Goal: Task Accomplishment & Management: Use online tool/utility

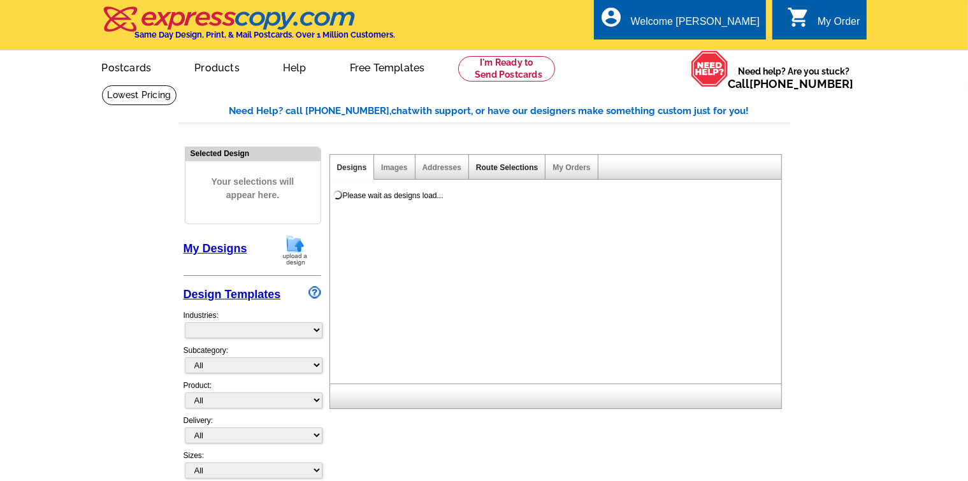
select select "785"
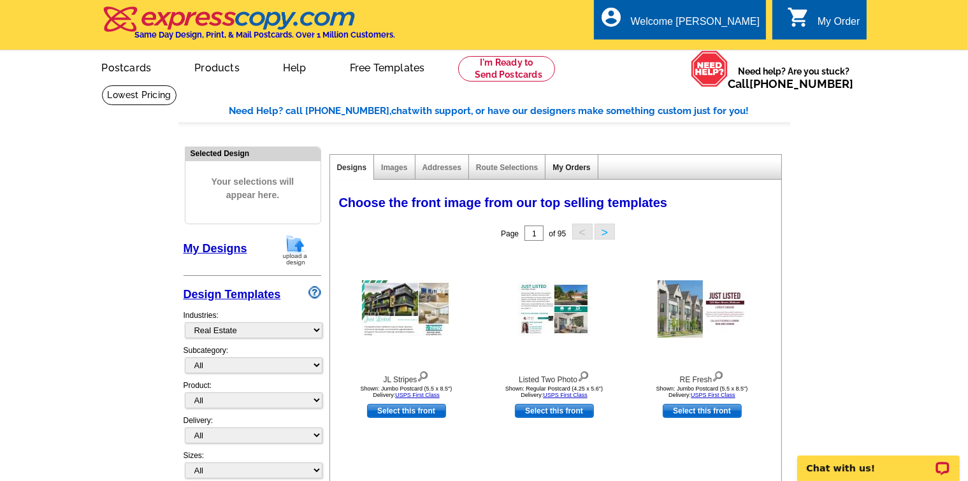
click at [558, 168] on link "My Orders" at bounding box center [571, 167] width 38 height 9
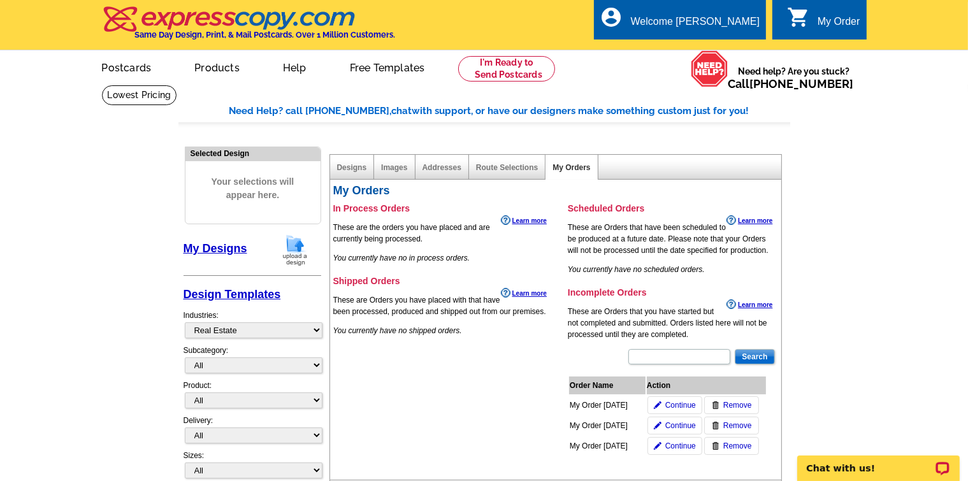
scroll to position [127, 0]
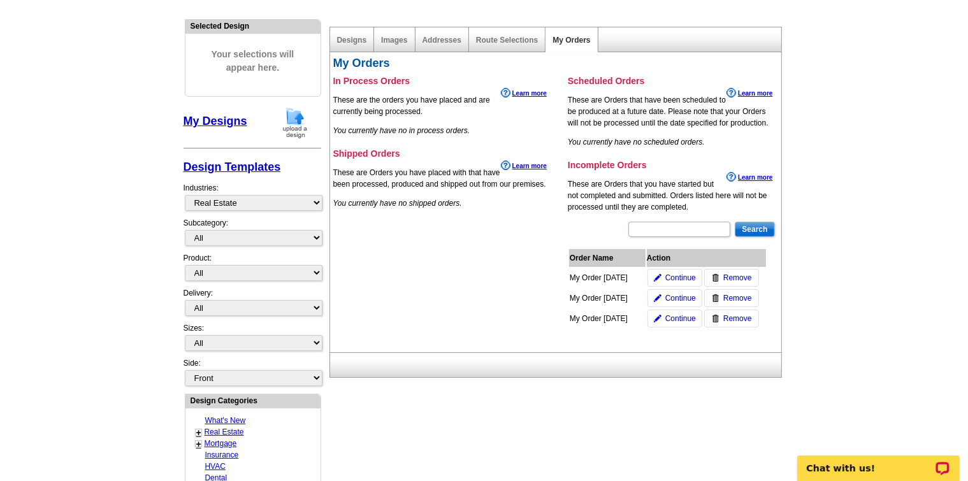
click at [350, 48] on div "Designs" at bounding box center [352, 39] width 45 height 25
click at [349, 41] on link "Designs" at bounding box center [352, 40] width 30 height 9
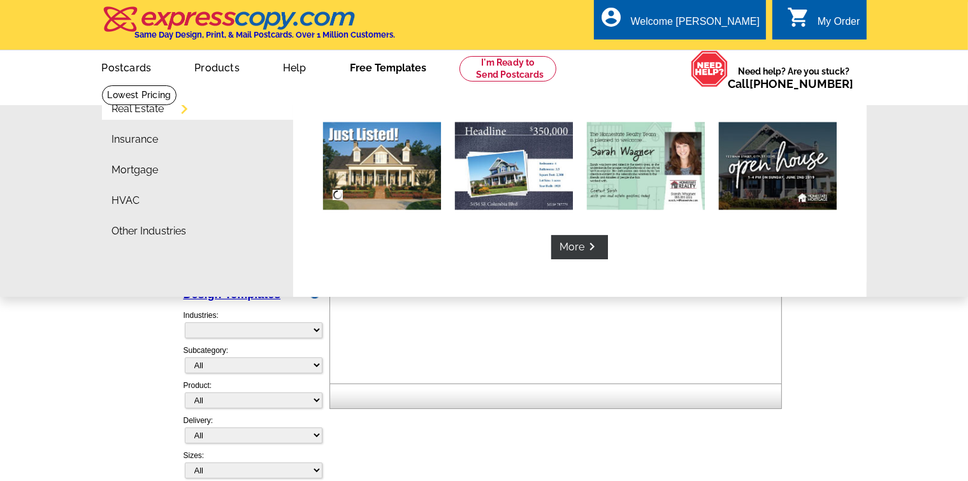
select select "785"
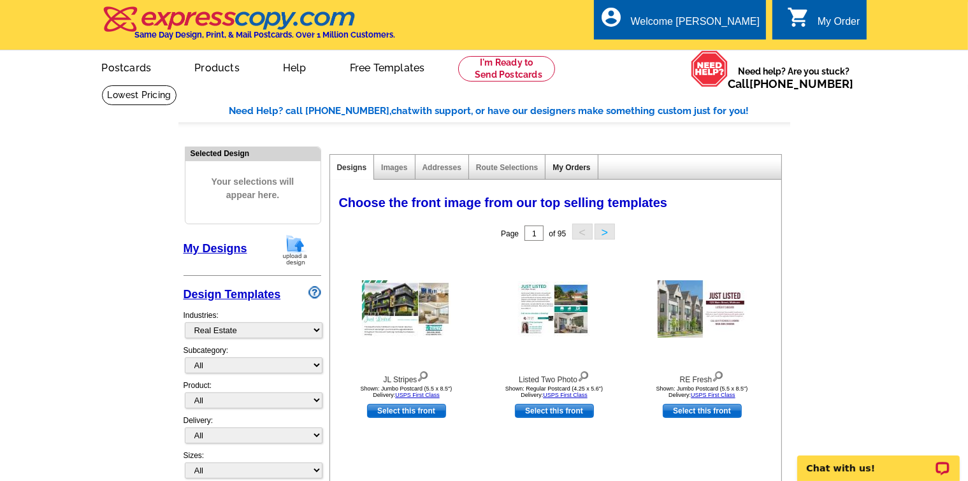
click at [573, 171] on link "My Orders" at bounding box center [571, 167] width 38 height 9
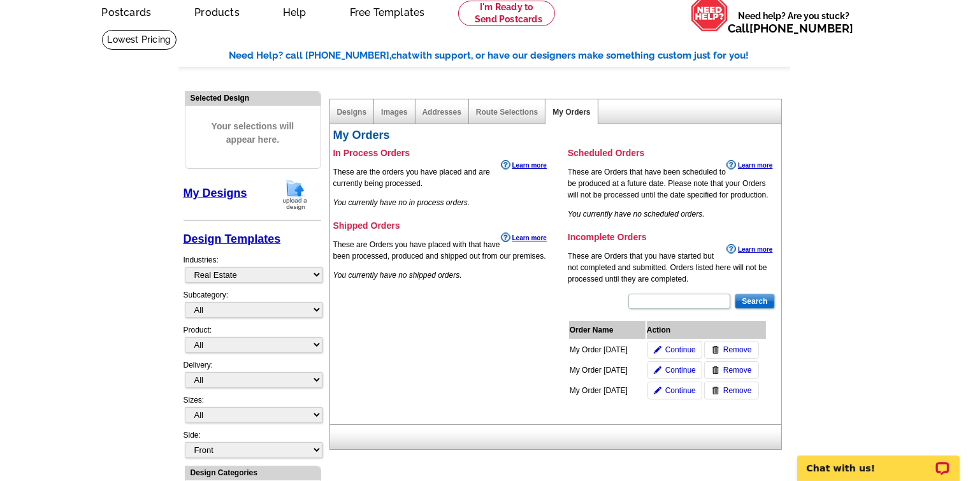
scroll to position [127, 0]
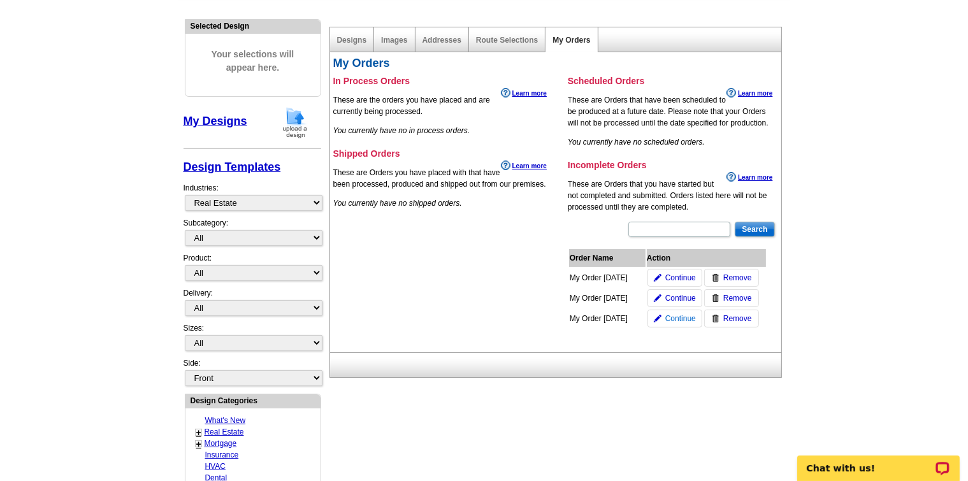
click at [677, 319] on span "Continue" at bounding box center [680, 318] width 31 height 11
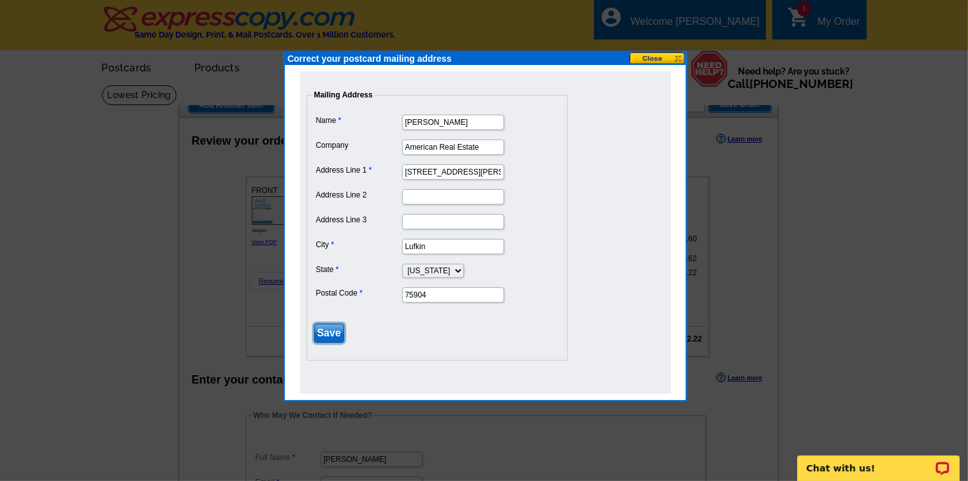
click at [328, 329] on input "Save" at bounding box center [329, 333] width 30 height 19
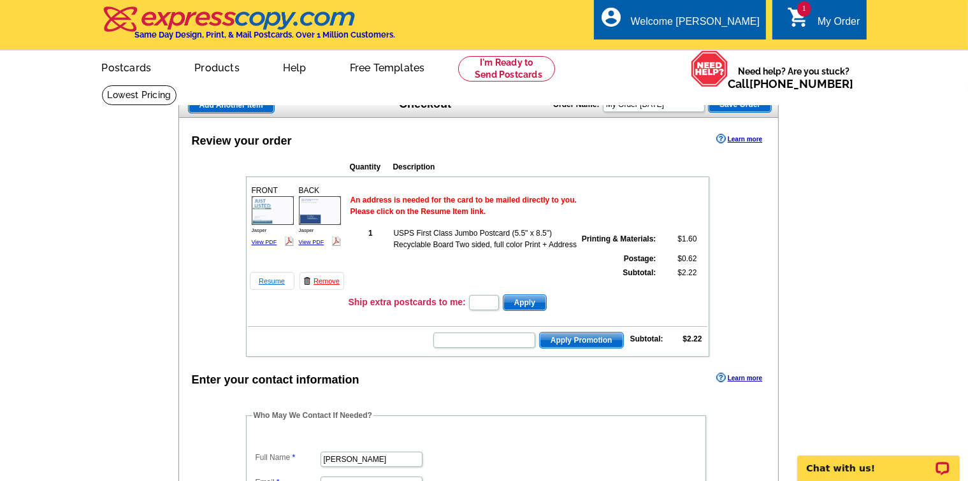
click at [265, 282] on link "Resume" at bounding box center [272, 281] width 45 height 18
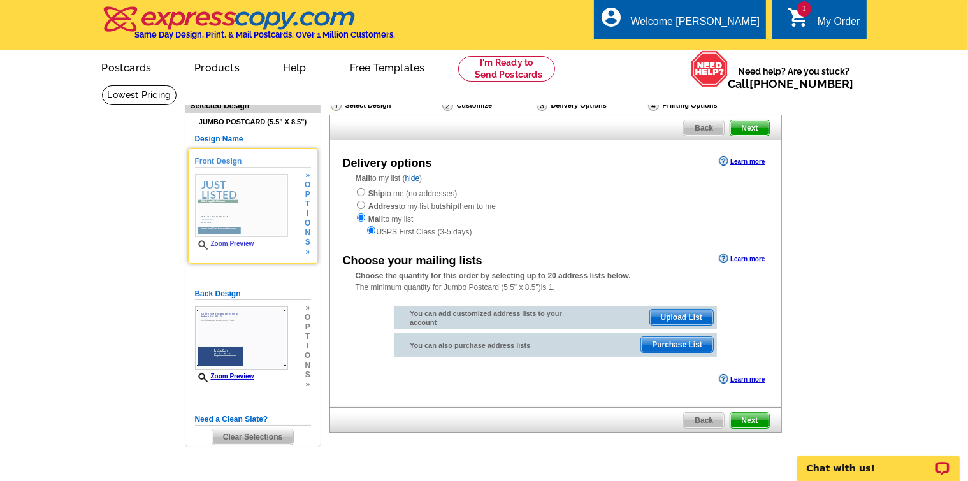
click at [229, 244] on link "Zoom Preview" at bounding box center [224, 243] width 59 height 7
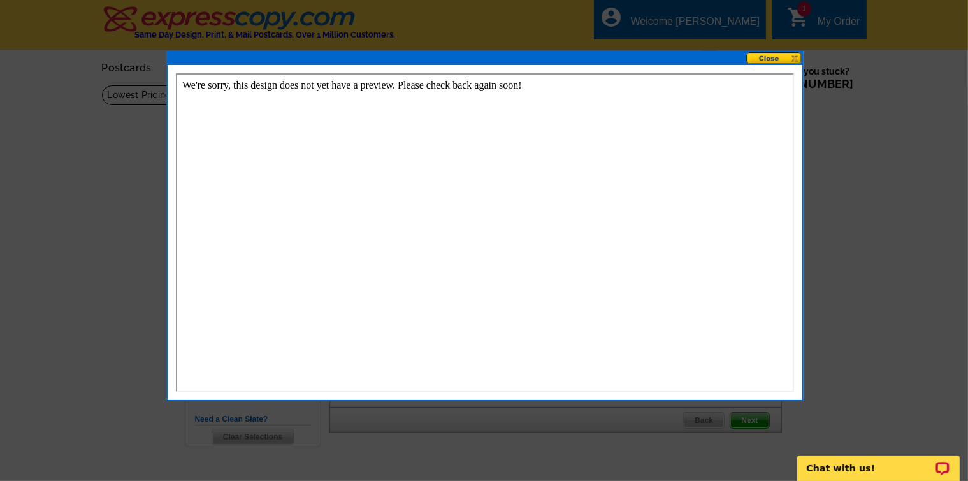
click at [775, 58] on button at bounding box center [774, 58] width 56 height 12
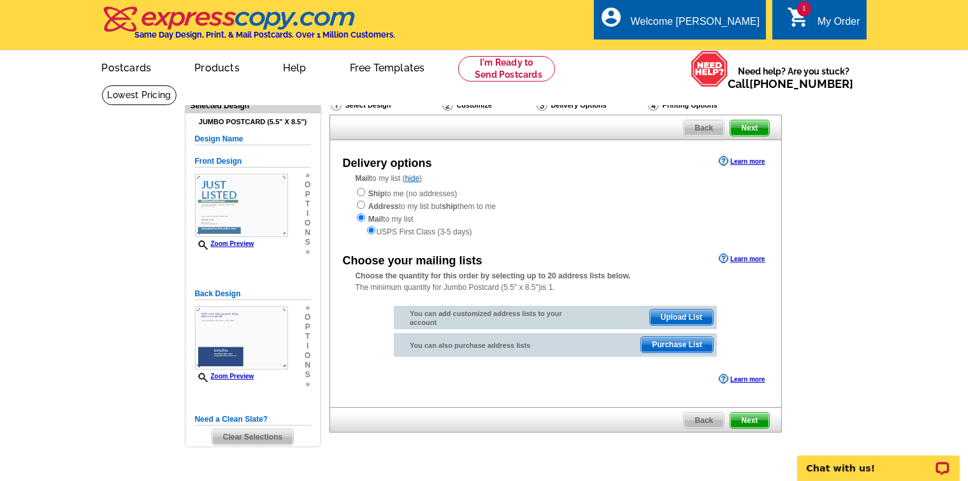
click at [705, 127] on span "Back" at bounding box center [704, 127] width 40 height 15
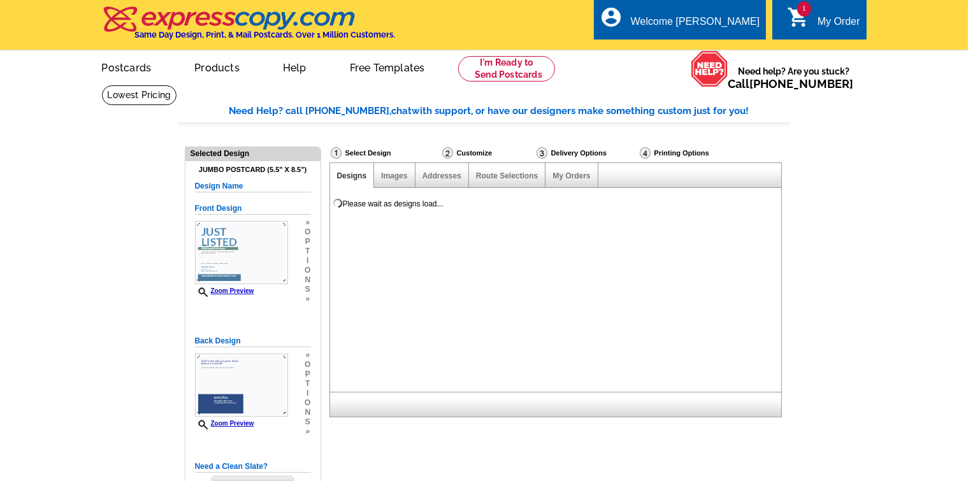
select select "785"
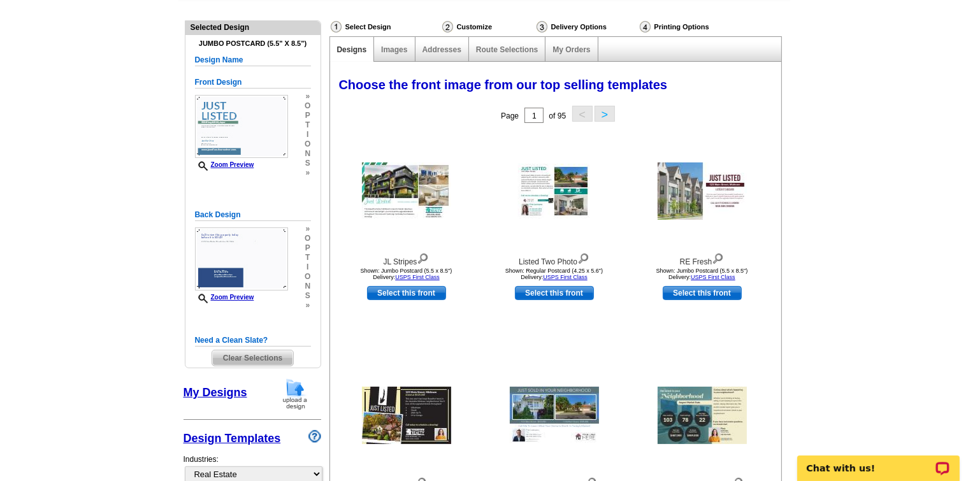
scroll to position [127, 0]
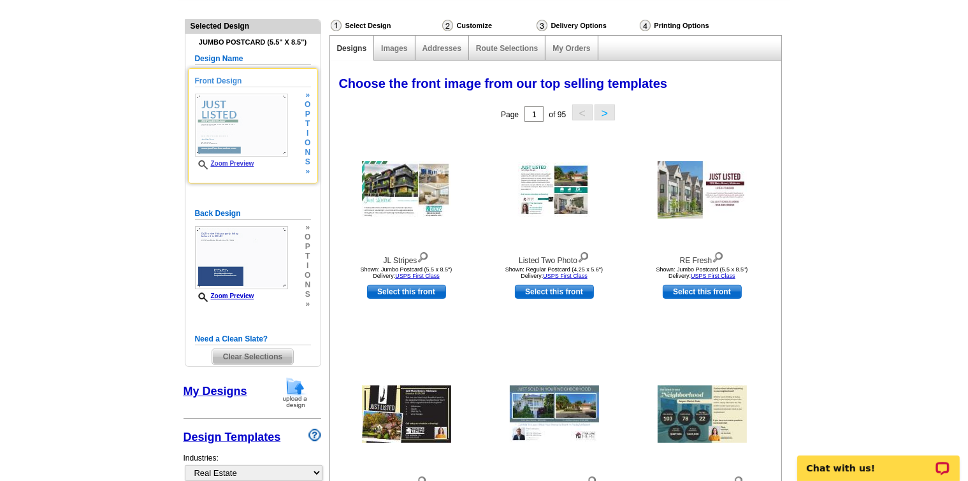
click at [220, 119] on img at bounding box center [241, 125] width 93 height 63
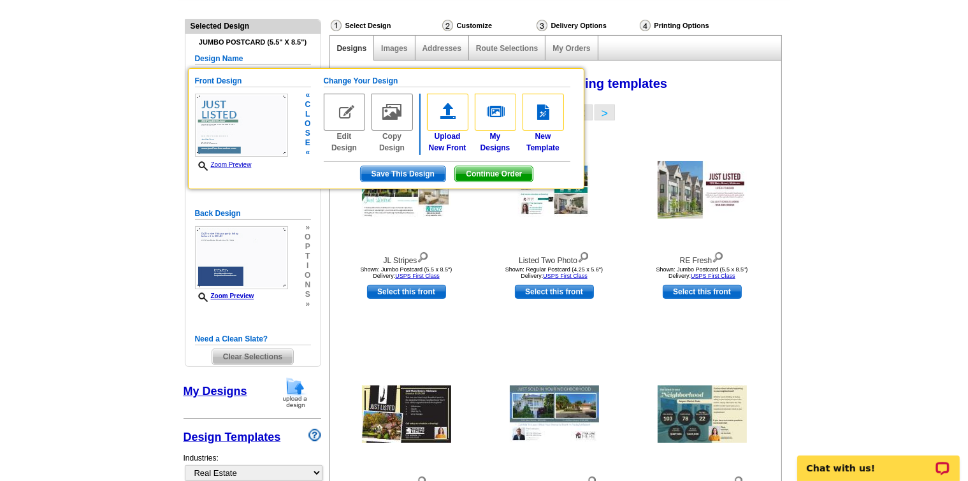
click at [346, 118] on img at bounding box center [344, 112] width 41 height 37
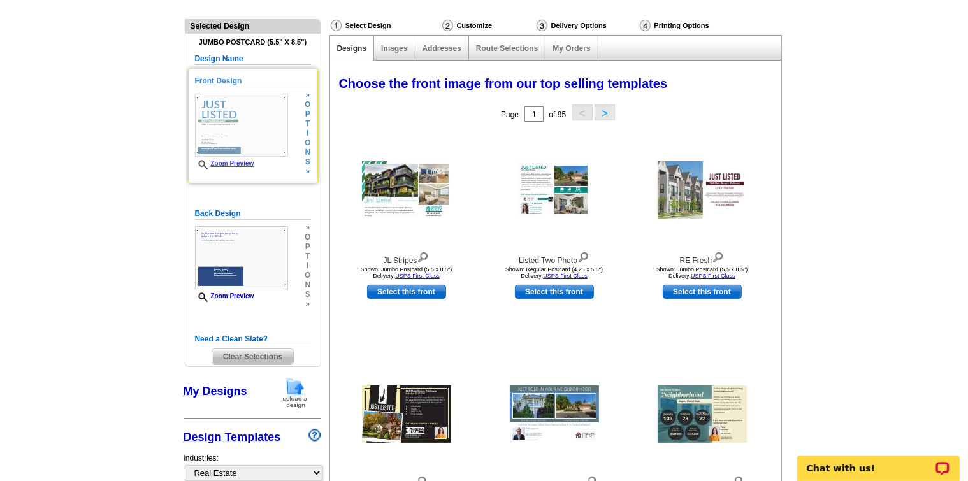
click at [246, 113] on img at bounding box center [241, 125] width 93 height 63
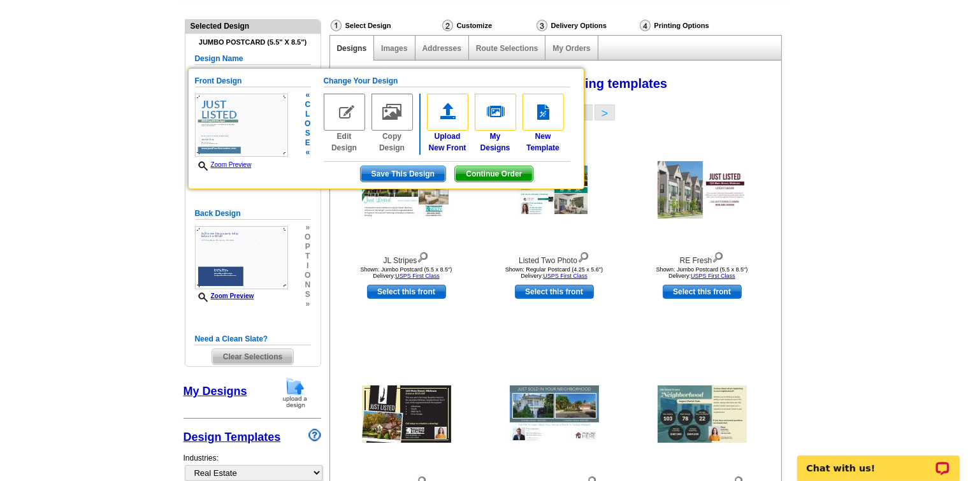
click at [403, 171] on span "Save This Design" at bounding box center [403, 173] width 85 height 15
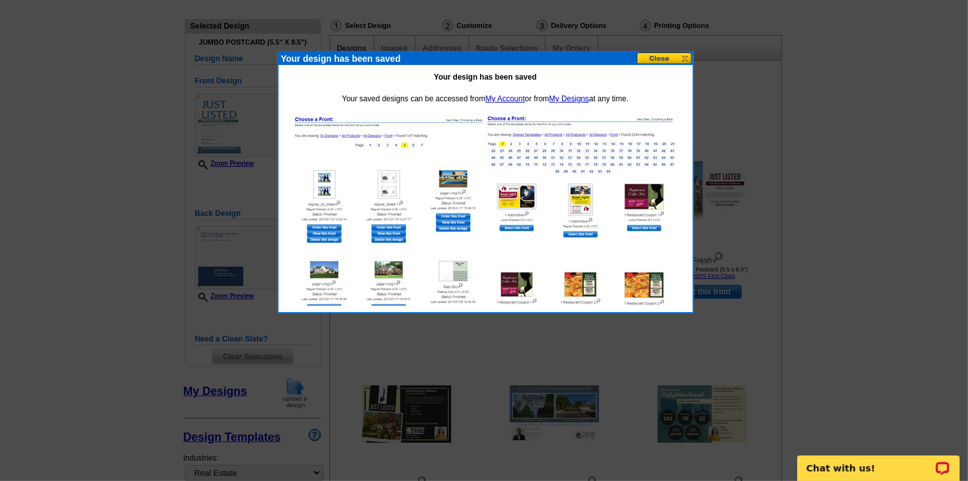
click at [684, 57] on button at bounding box center [665, 58] width 56 height 12
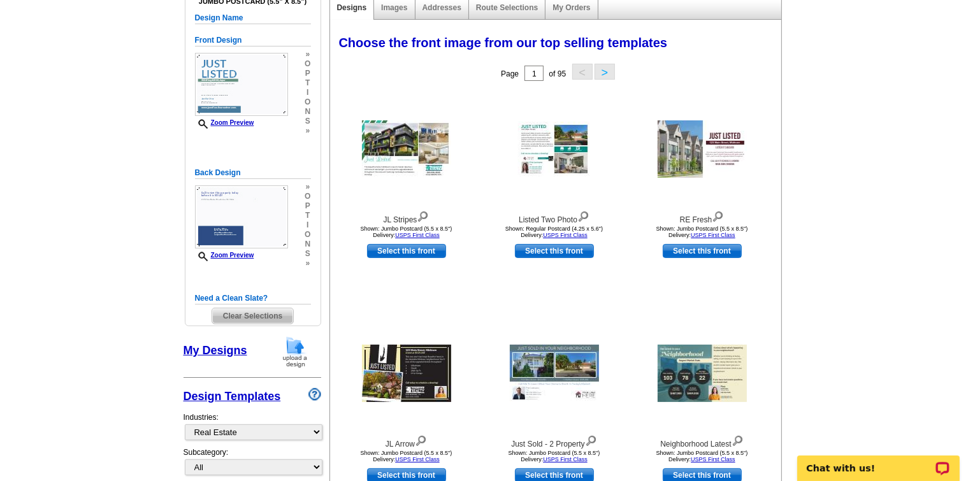
scroll to position [191, 0]
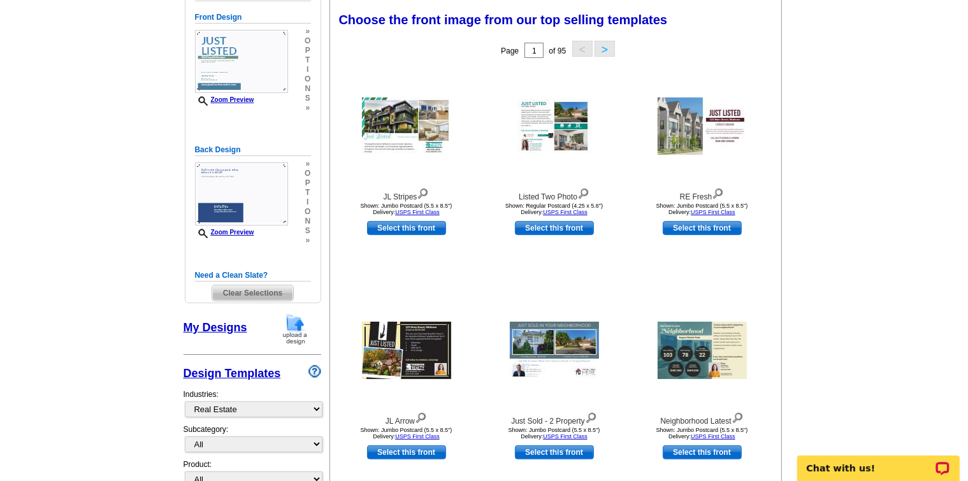
click at [224, 328] on link "My Designs" at bounding box center [216, 327] width 64 height 13
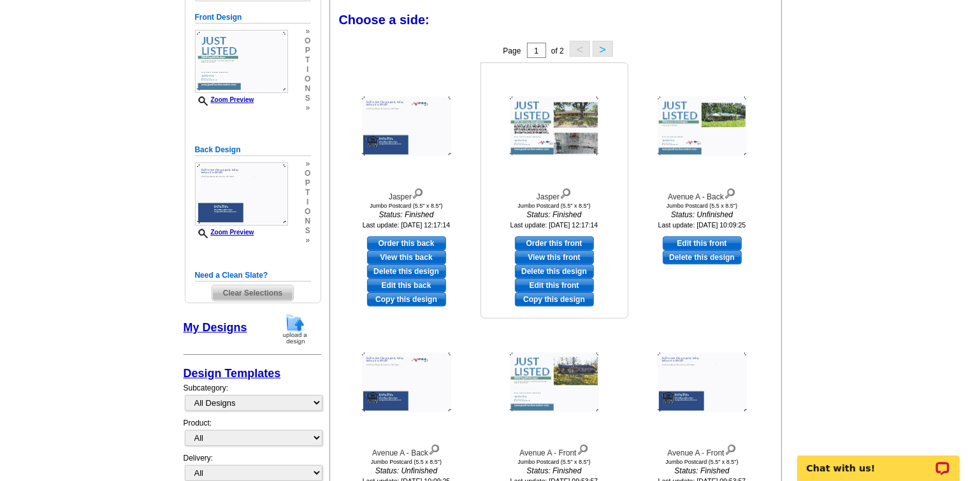
click at [545, 136] on img at bounding box center [554, 126] width 89 height 59
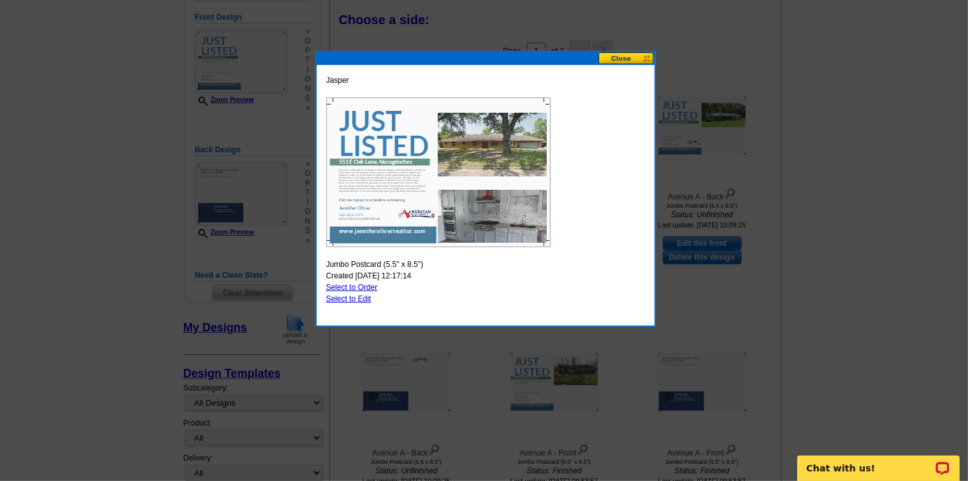
click at [650, 55] on button at bounding box center [626, 58] width 56 height 12
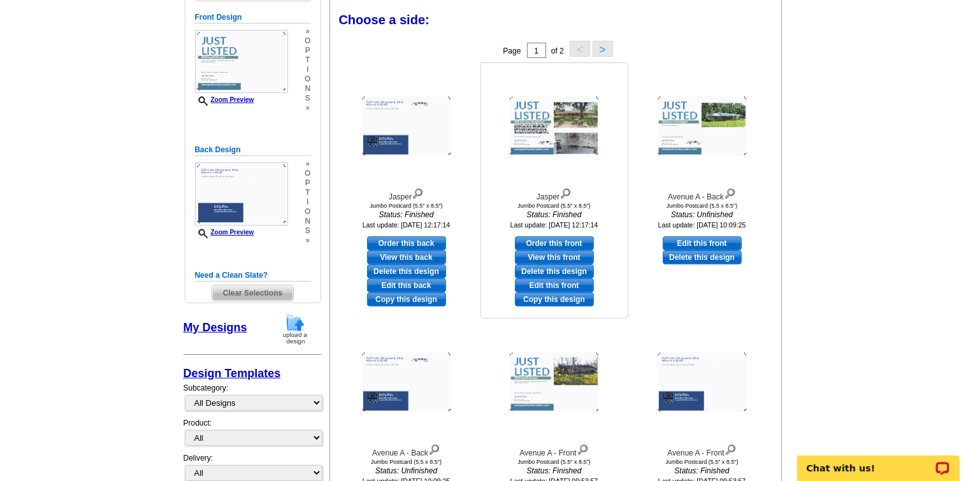
click at [539, 299] on link "Copy this design" at bounding box center [554, 299] width 79 height 14
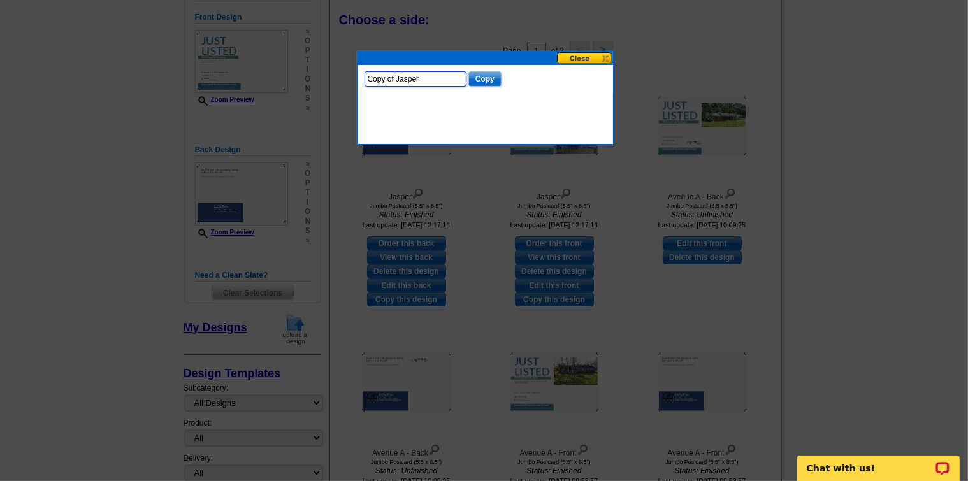
drag, startPoint x: 423, startPoint y: 75, endPoint x: 349, endPoint y: 75, distance: 73.9
type input "Mantooth"
click at [481, 75] on input "Copy" at bounding box center [484, 78] width 33 height 15
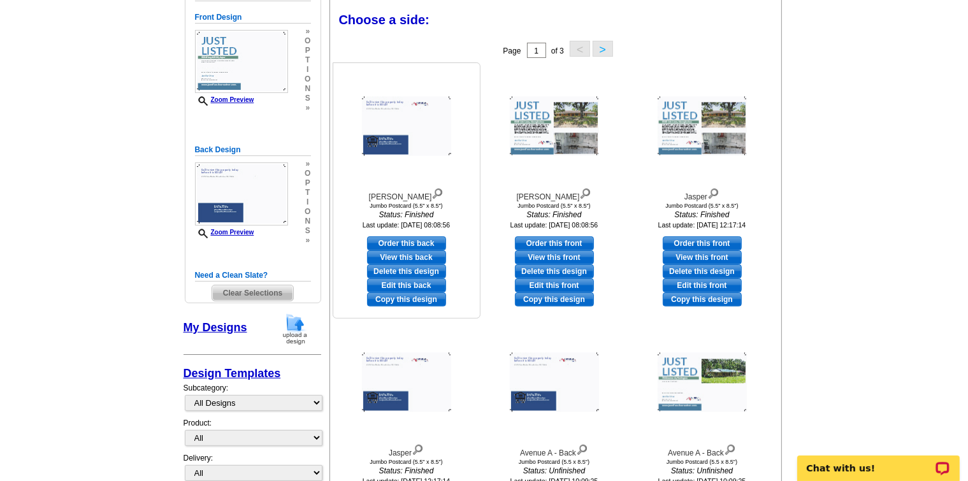
click at [411, 299] on link "Copy this design" at bounding box center [406, 299] width 79 height 14
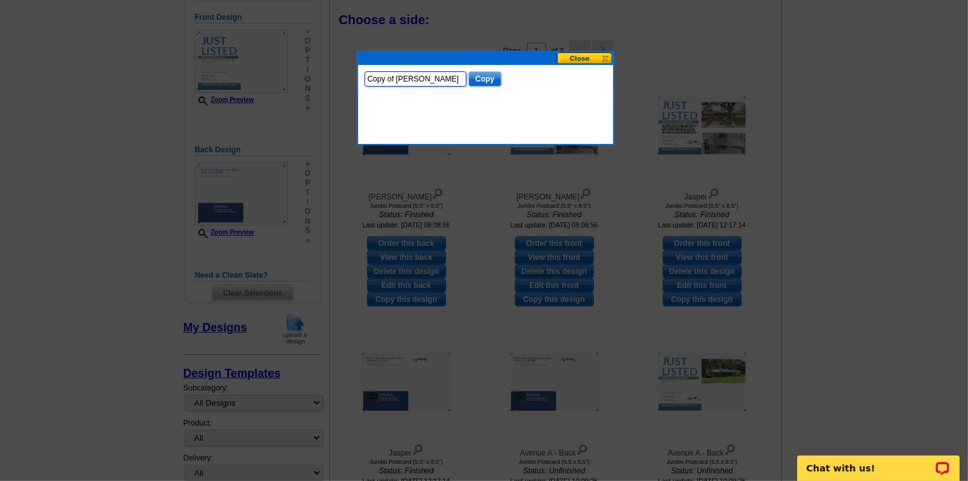
drag, startPoint x: 436, startPoint y: 76, endPoint x: 299, endPoint y: 76, distance: 137.6
type input "[PERSON_NAME] - Back"
click at [609, 55] on button at bounding box center [585, 58] width 56 height 12
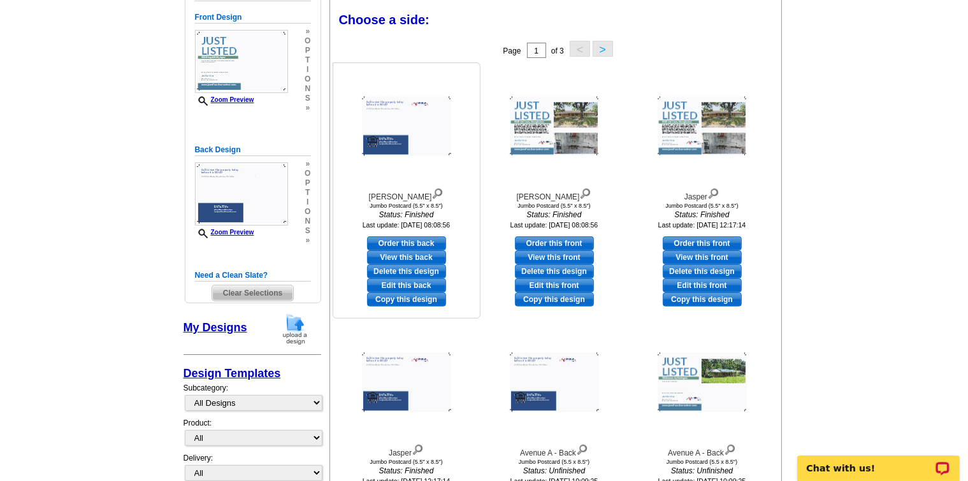
click at [399, 299] on link "Copy this design" at bounding box center [406, 299] width 79 height 14
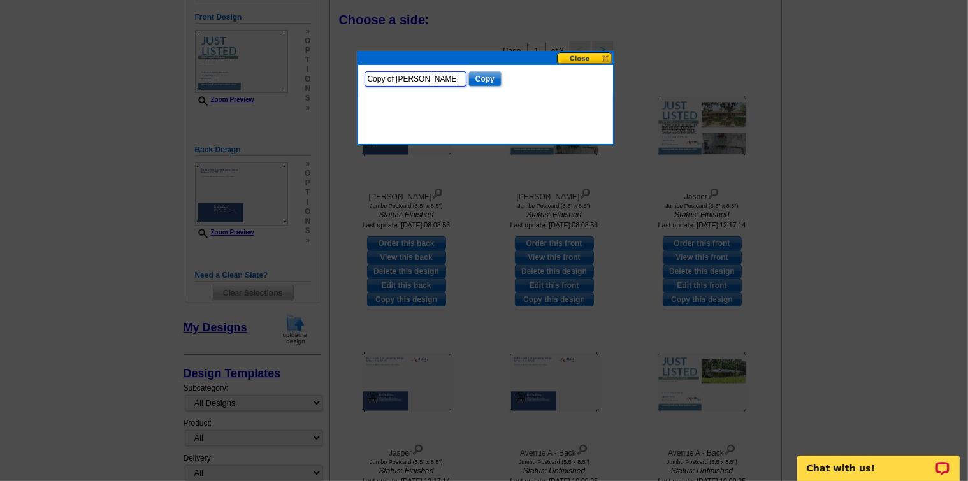
drag, startPoint x: 434, startPoint y: 76, endPoint x: 289, endPoint y: 81, distance: 144.7
type input "[PERSON_NAME] - Back"
click at [498, 78] on input "Copy" at bounding box center [484, 78] width 33 height 15
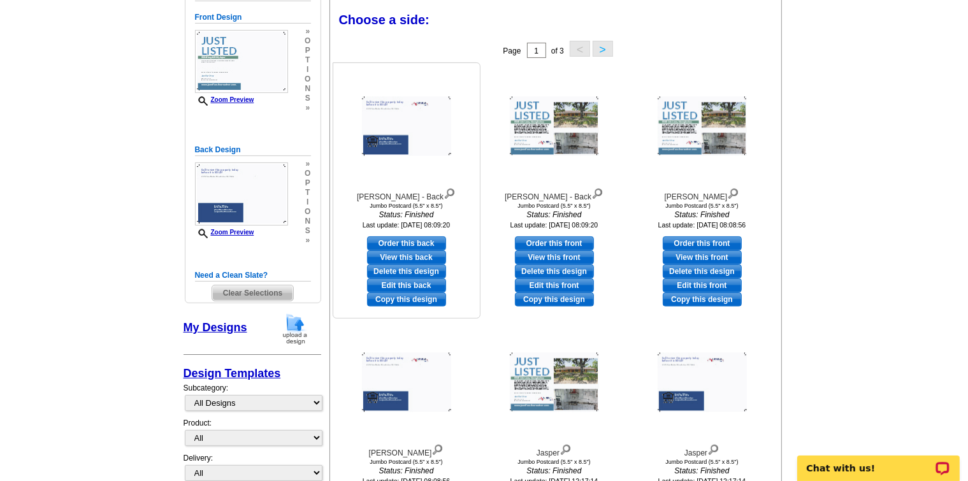
click at [404, 285] on link "Edit this back" at bounding box center [406, 285] width 79 height 14
select select "2"
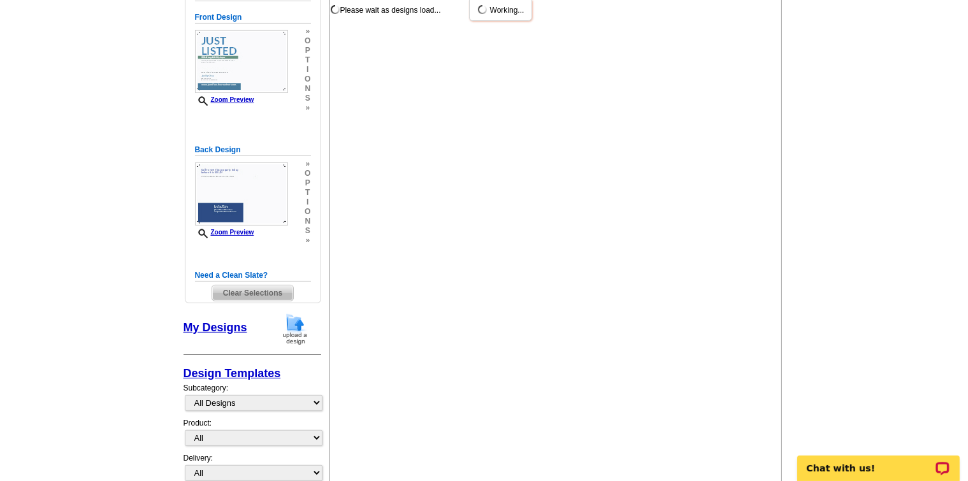
click at [404, 285] on div "Please wait as designs load... Choose a side: Select one of the templates below…" at bounding box center [555, 302] width 452 height 611
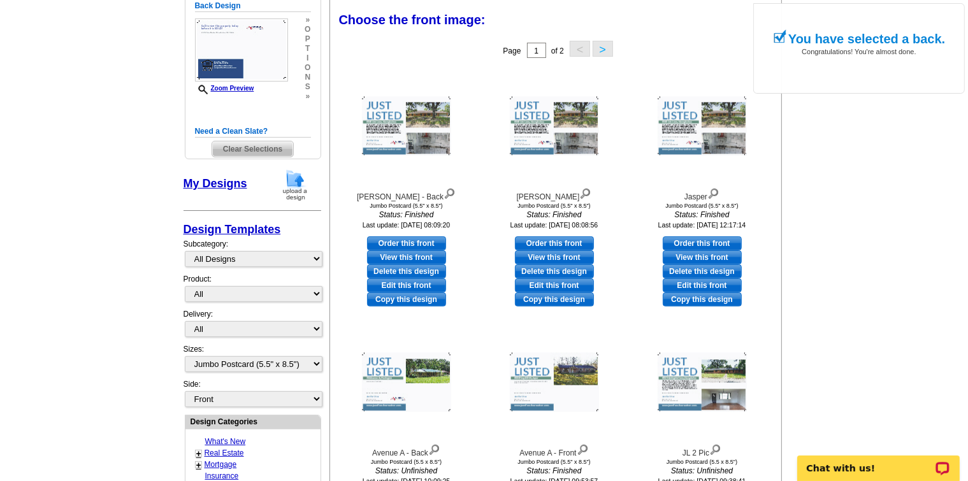
click at [853, 196] on main "Need Help? call 800-260-5887, chat with support, or have our designers make som…" at bounding box center [484, 410] width 968 height 1032
click at [401, 286] on link "Edit this front" at bounding box center [406, 285] width 79 height 14
select select "back"
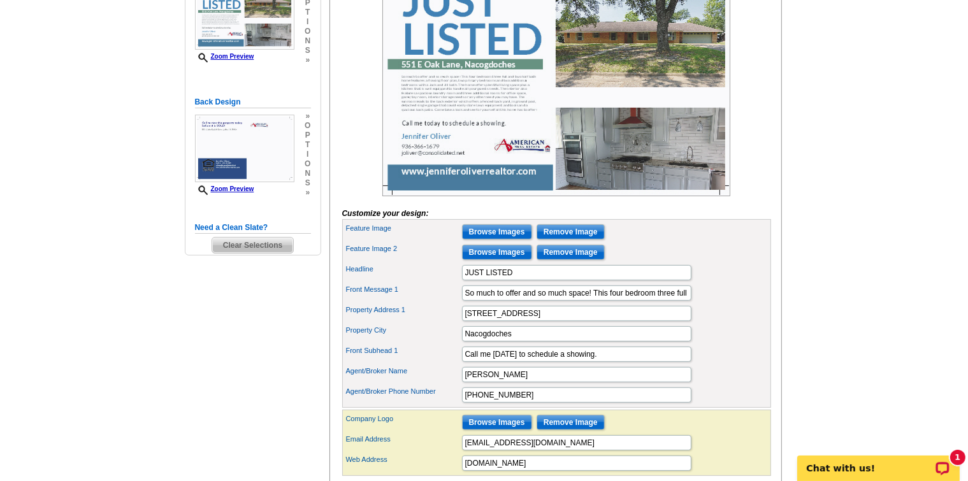
scroll to position [319, 0]
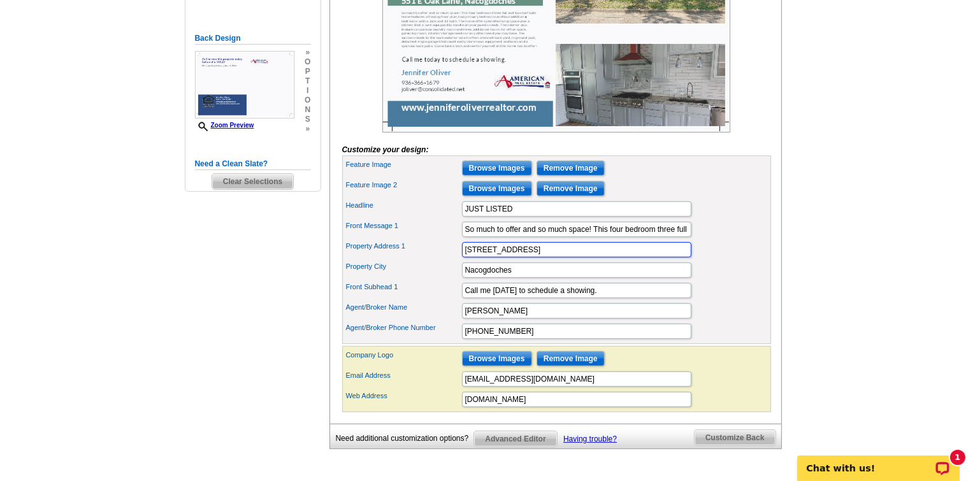
drag, startPoint x: 522, startPoint y: 271, endPoint x: 445, endPoint y: 268, distance: 77.8
click at [445, 260] on div "Property Address 1 551 E Oak Lane" at bounding box center [557, 250] width 424 height 20
type input "620 Mantooth"
drag, startPoint x: 526, startPoint y: 291, endPoint x: 451, endPoint y: 286, distance: 74.7
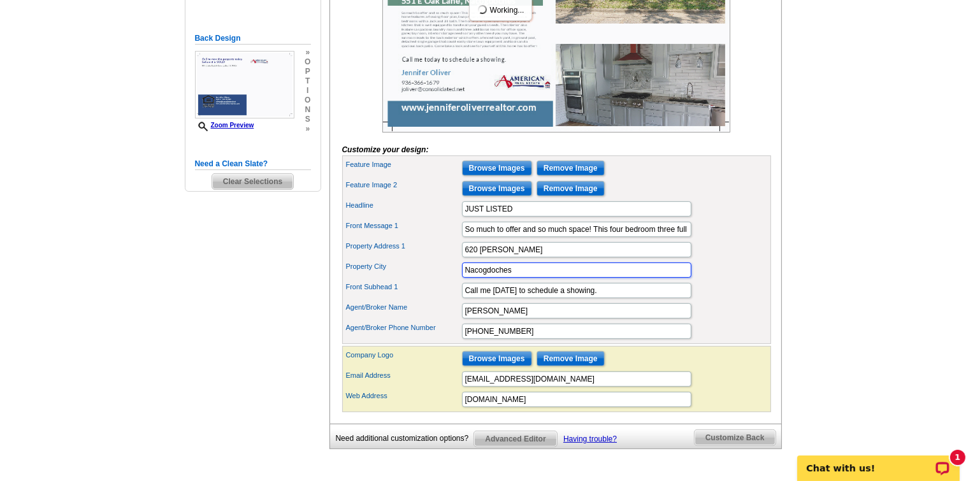
click at [451, 280] on div "Property City Nacogdoches" at bounding box center [557, 270] width 424 height 20
type input "Lufkin"
click at [731, 280] on div "Property City Lufkin" at bounding box center [557, 270] width 424 height 20
click at [531, 257] on input "620 Mantooth" at bounding box center [576, 249] width 229 height 15
type input "620 Mantooth Avenue"
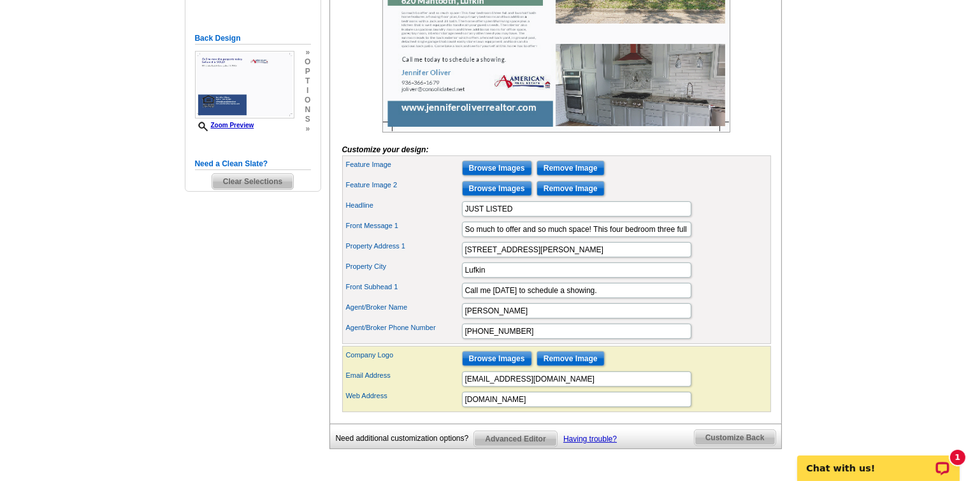
click at [746, 280] on div "Property City Lufkin" at bounding box center [557, 270] width 424 height 20
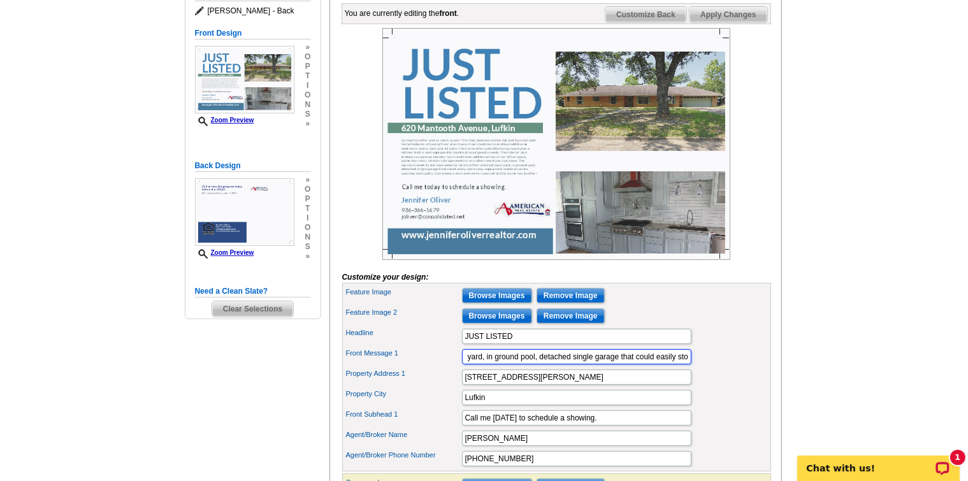
scroll to position [0, 2221]
drag, startPoint x: 464, startPoint y: 376, endPoint x: 739, endPoint y: 373, distance: 275.3
click at [739, 367] on div "Front Message 1 So much to offer and so much space! This four bedroom three ful…" at bounding box center [557, 357] width 424 height 20
paste input "So much to offer! This spacious home offers plentiful natural light and a flowi…"
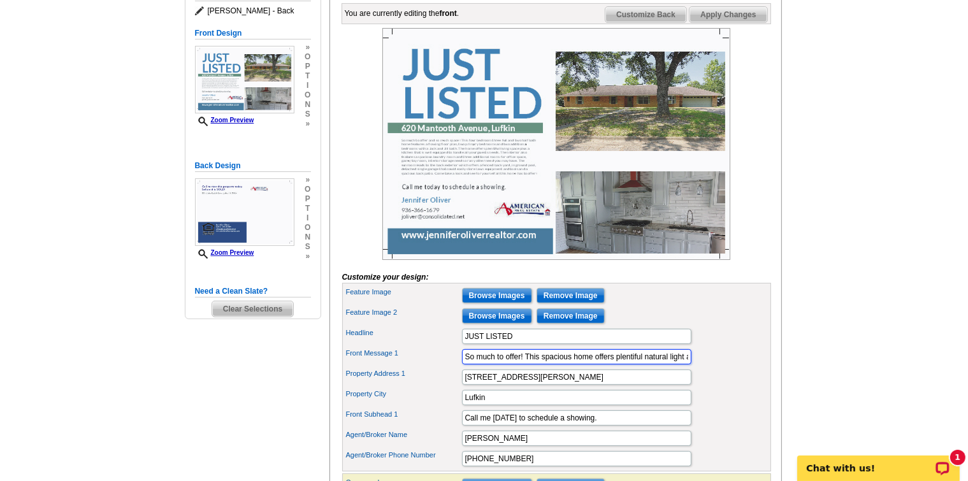
scroll to position [0, 1486]
type input "So much to offer! This spacious home offers plentiful natural light and a flowi…"
click at [738, 367] on div "Front Message 1 So much to offer! This spacious home offers plentiful natural l…" at bounding box center [557, 357] width 424 height 20
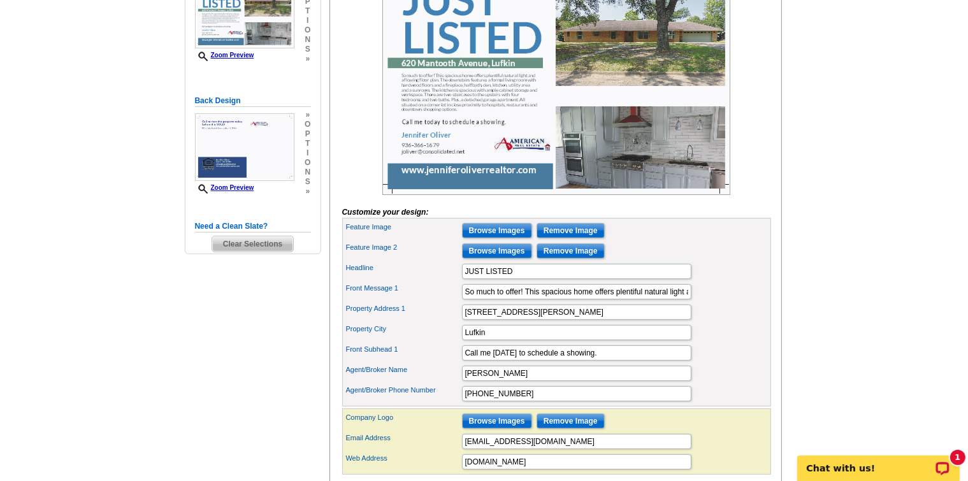
scroll to position [255, 0]
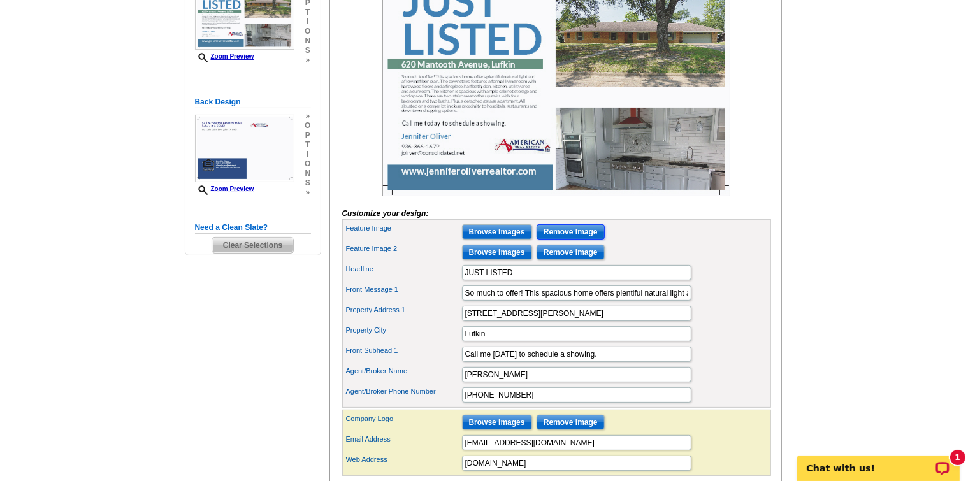
click at [580, 240] on input "Remove Image" at bounding box center [571, 231] width 68 height 15
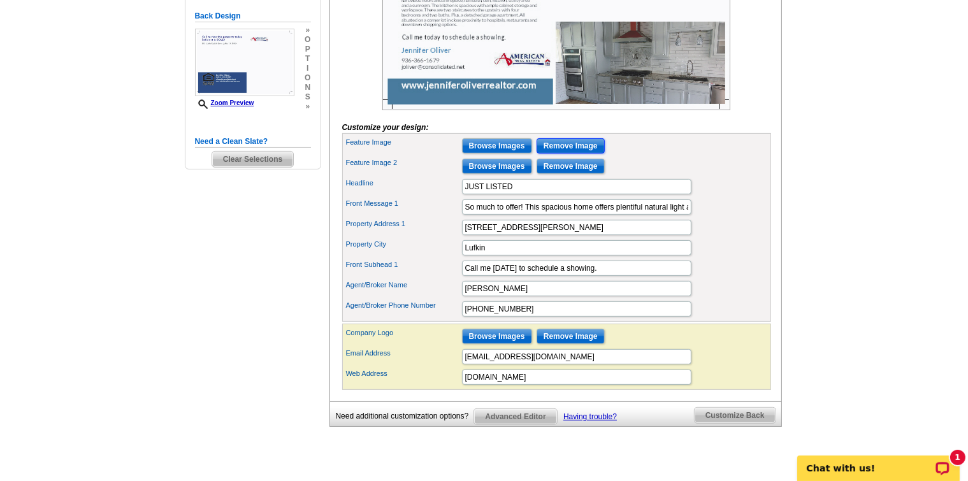
scroll to position [319, 0]
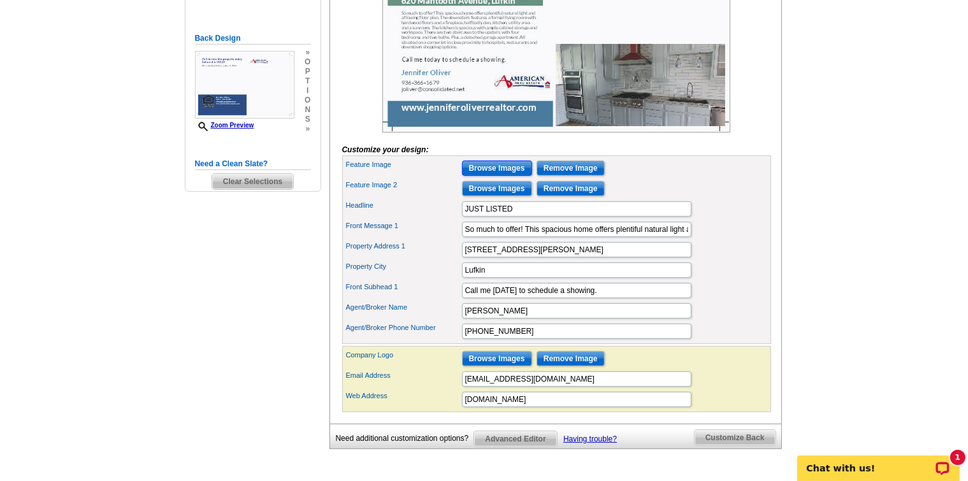
click at [483, 176] on input "Browse Images" at bounding box center [497, 168] width 70 height 15
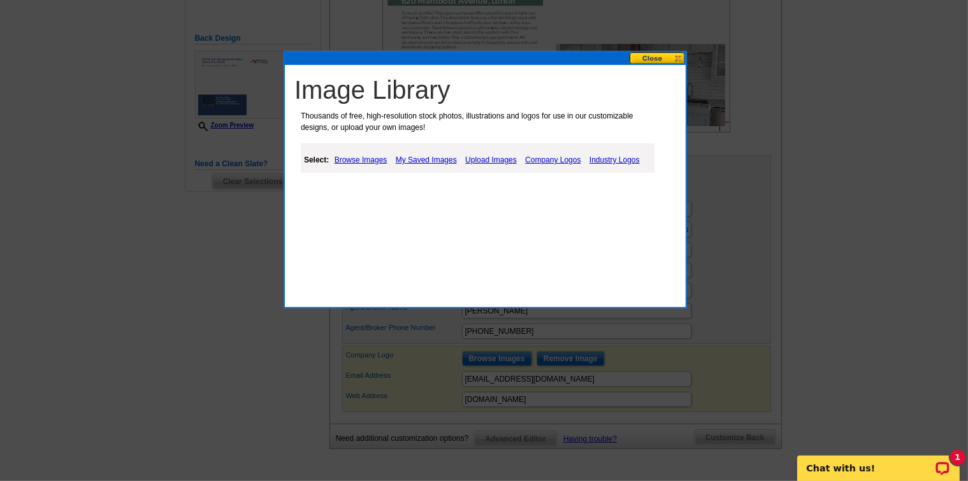
click at [483, 159] on link "Upload Images" at bounding box center [491, 159] width 58 height 15
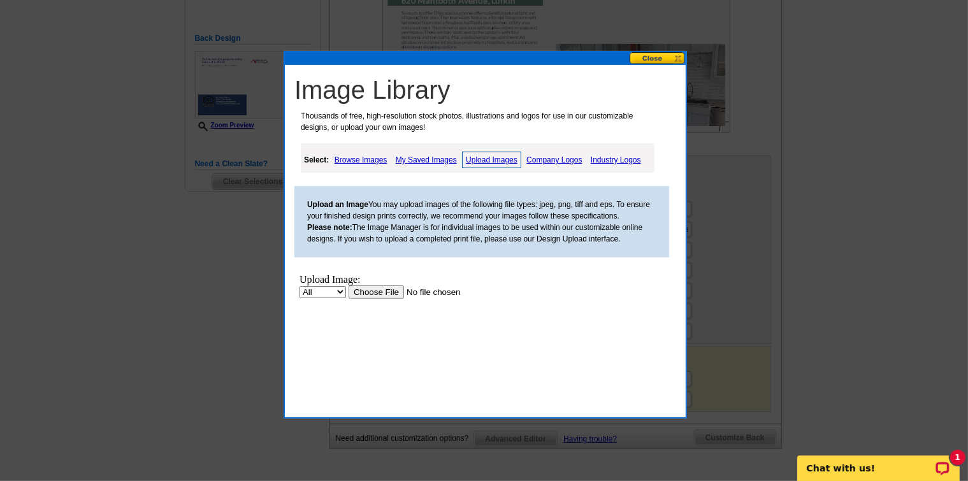
scroll to position [0, 0]
click at [370, 289] on input "file" at bounding box center [428, 291] width 161 height 13
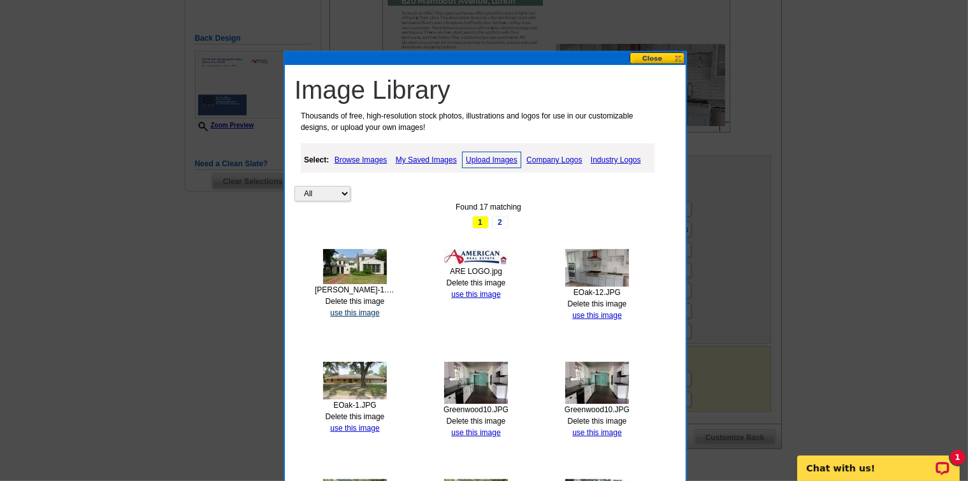
click at [356, 312] on link "use this image" at bounding box center [354, 312] width 49 height 9
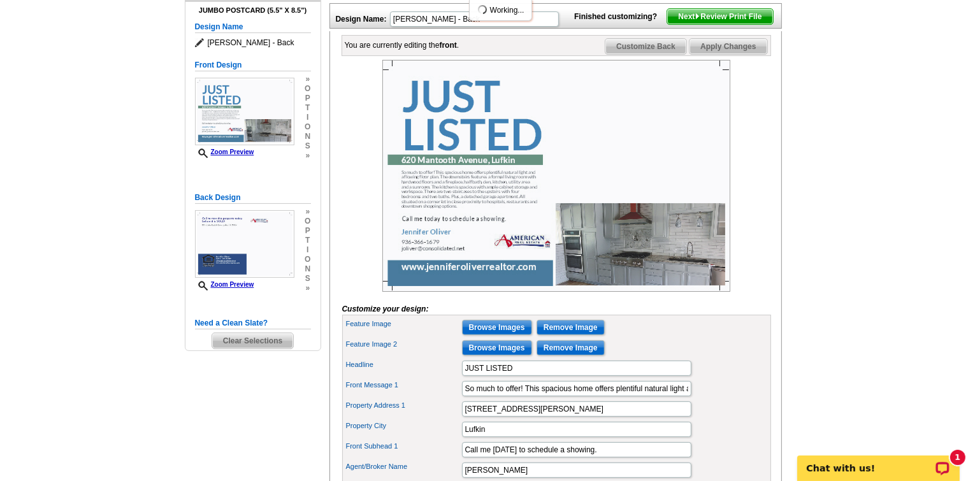
scroll to position [191, 0]
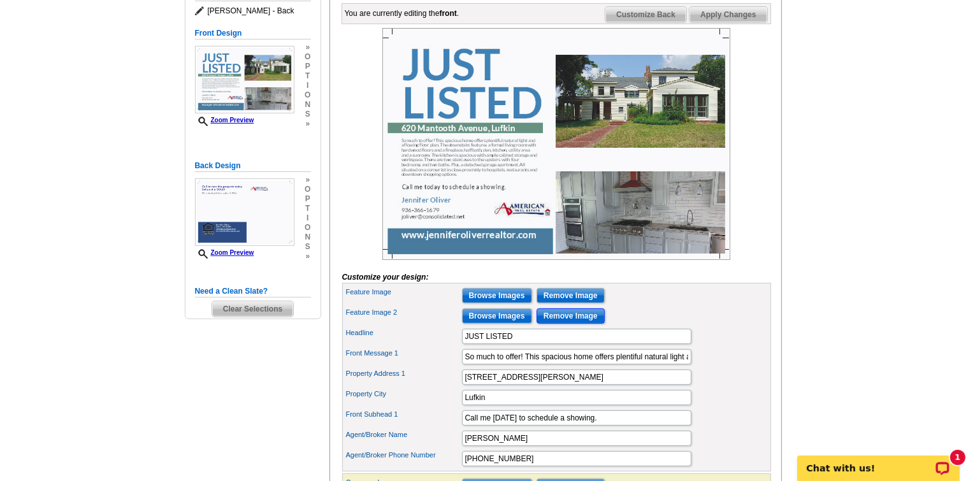
click at [568, 324] on input "Remove Image" at bounding box center [571, 315] width 68 height 15
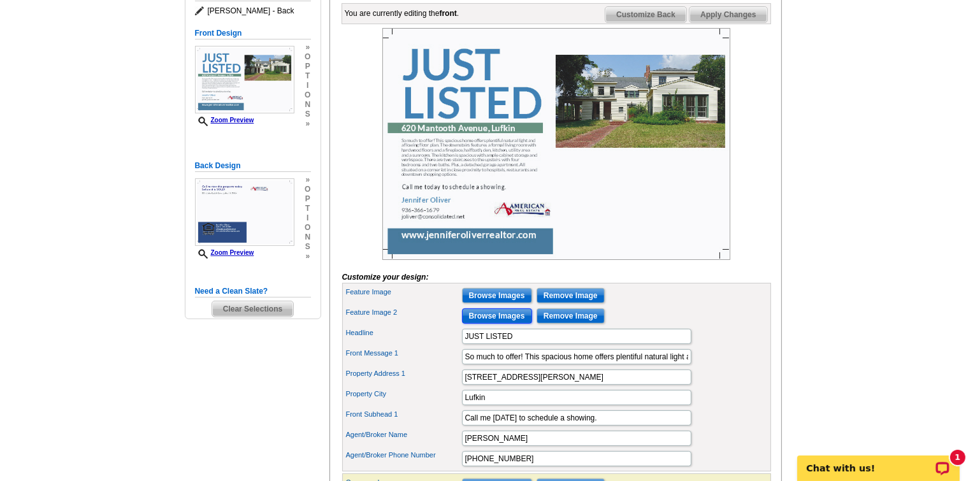
click at [496, 324] on input "Browse Images" at bounding box center [497, 315] width 70 height 15
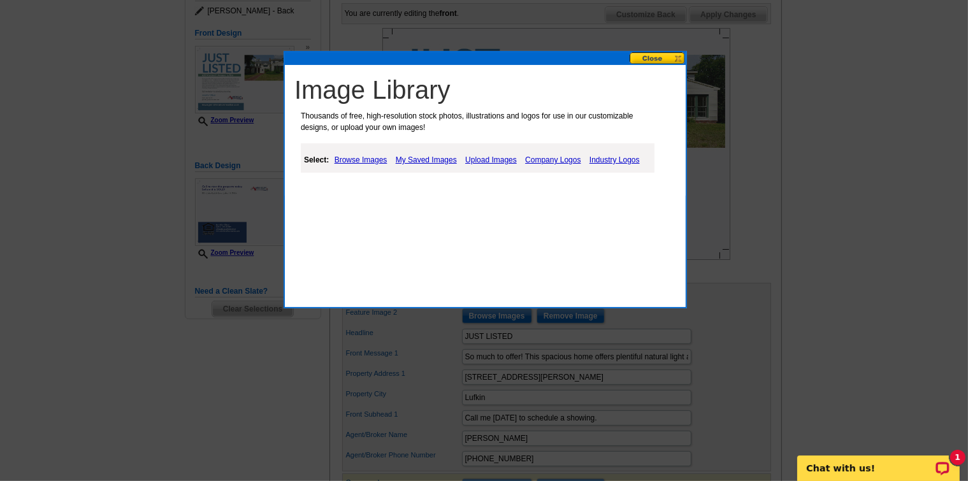
click at [497, 159] on link "Upload Images" at bounding box center [491, 159] width 58 height 15
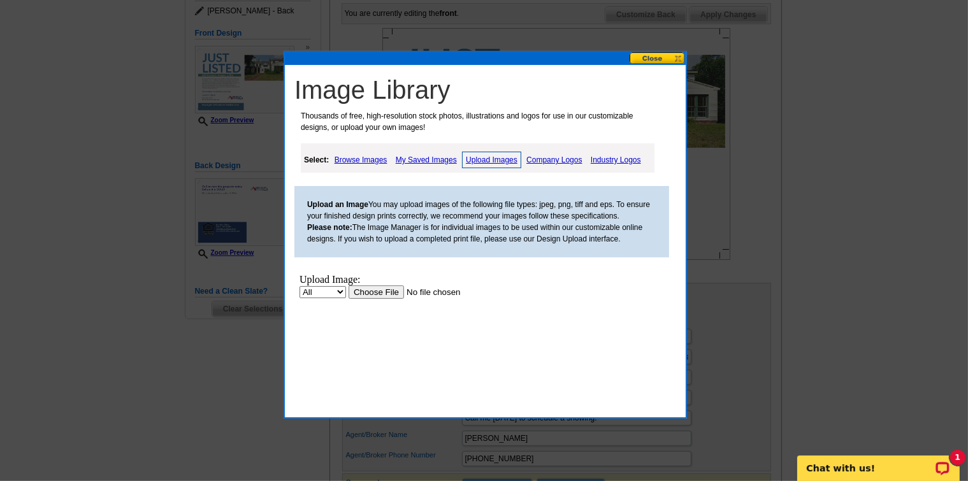
scroll to position [0, 0]
click at [370, 294] on input "file" at bounding box center [428, 291] width 161 height 13
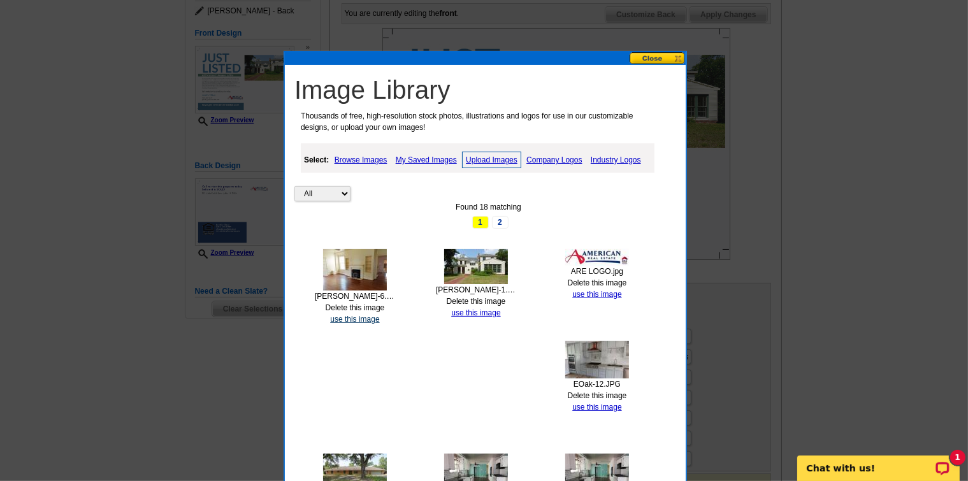
click at [357, 319] on link "use this image" at bounding box center [354, 319] width 49 height 9
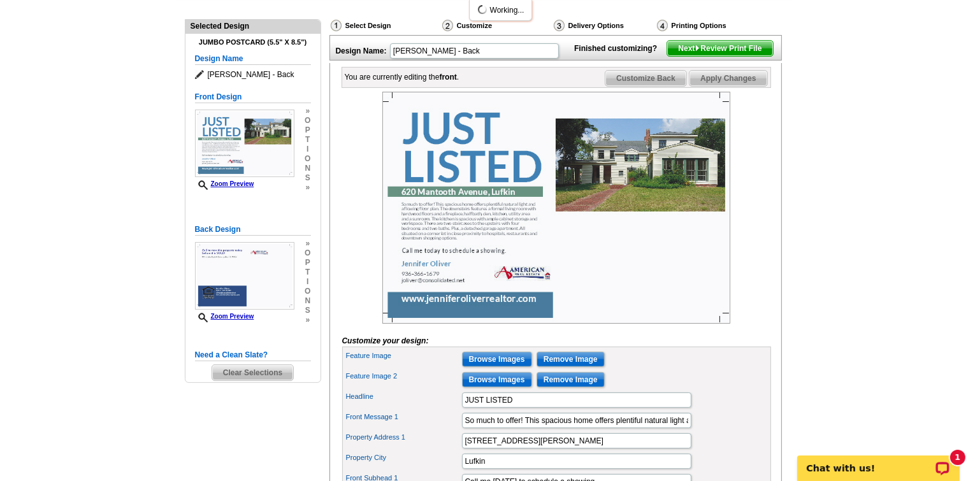
scroll to position [191, 0]
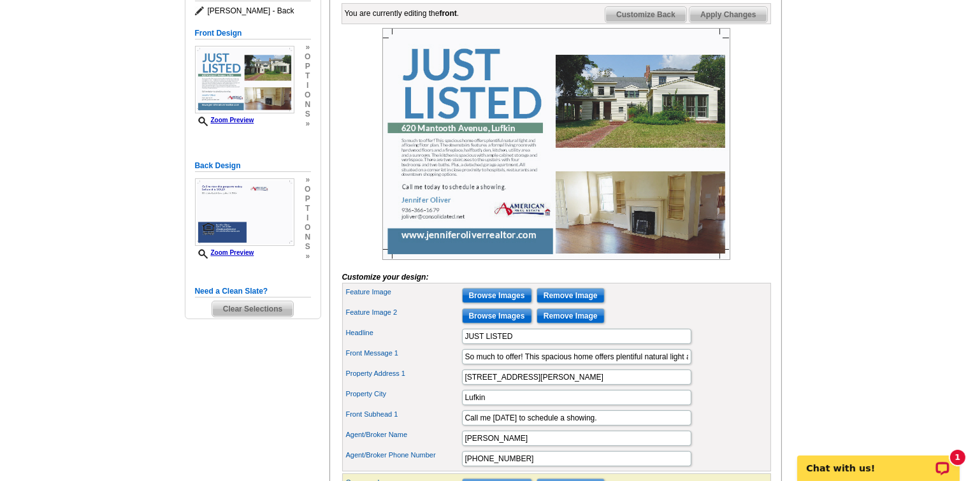
click at [728, 22] on span "Apply Changes" at bounding box center [727, 14] width 77 height 15
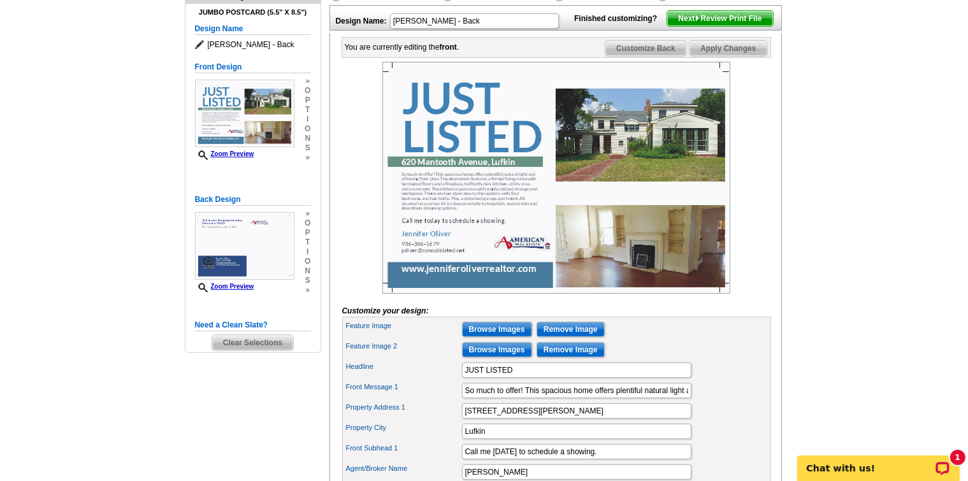
scroll to position [127, 0]
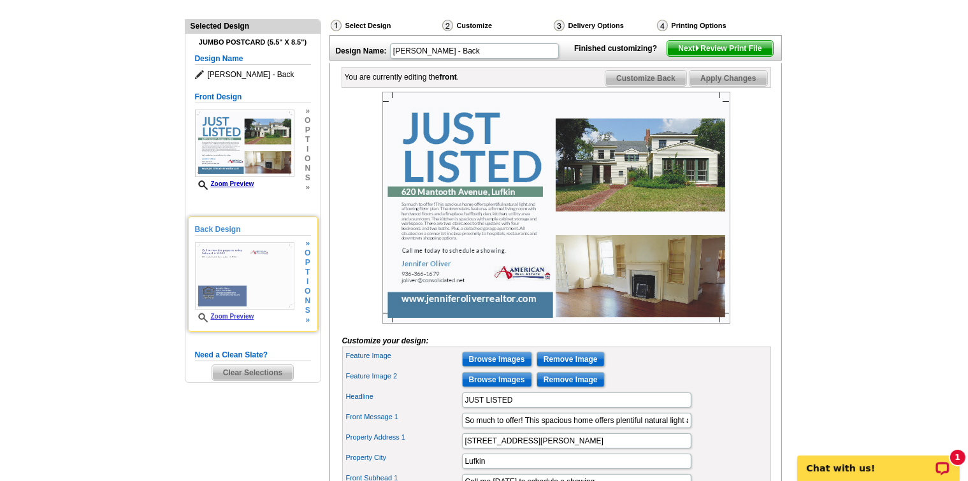
click at [217, 275] on img at bounding box center [244, 276] width 99 height 68
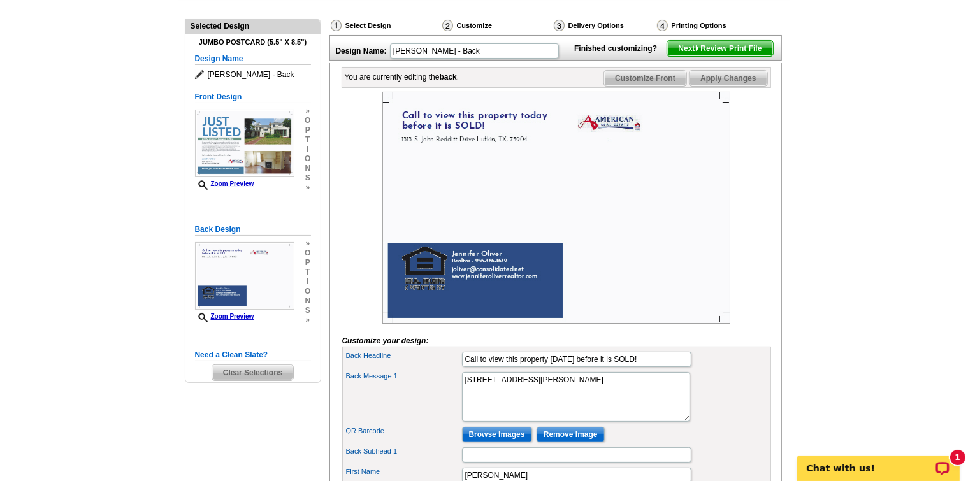
click at [637, 86] on span "Customize Front" at bounding box center [645, 78] width 82 height 15
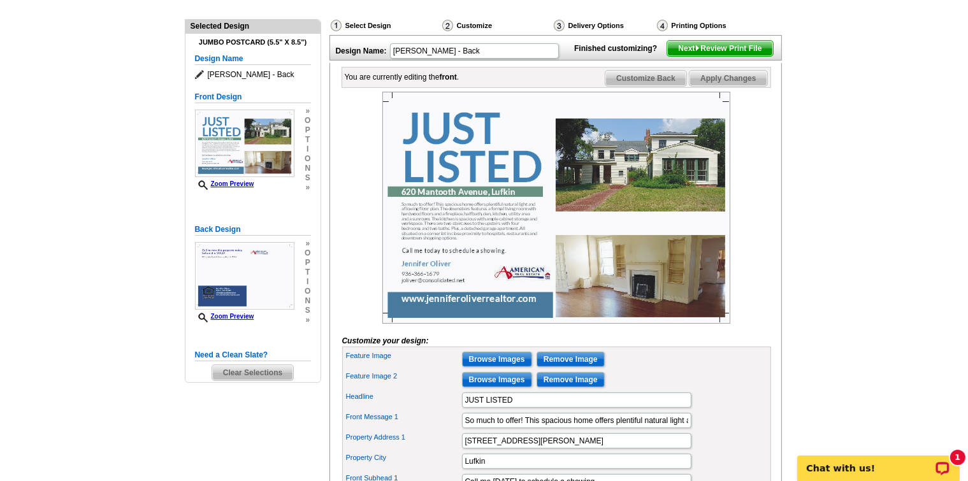
click at [718, 56] on span "Next Review Print File" at bounding box center [719, 48] width 105 height 15
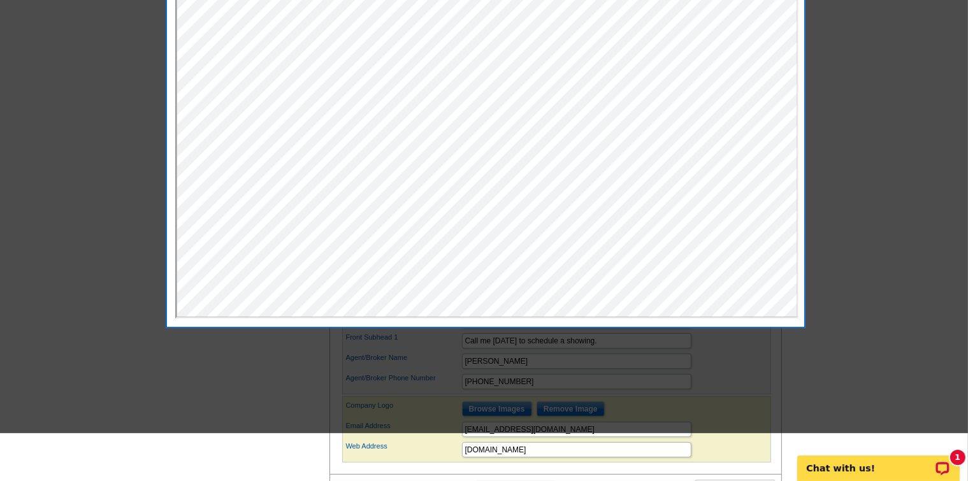
scroll to position [191, 0]
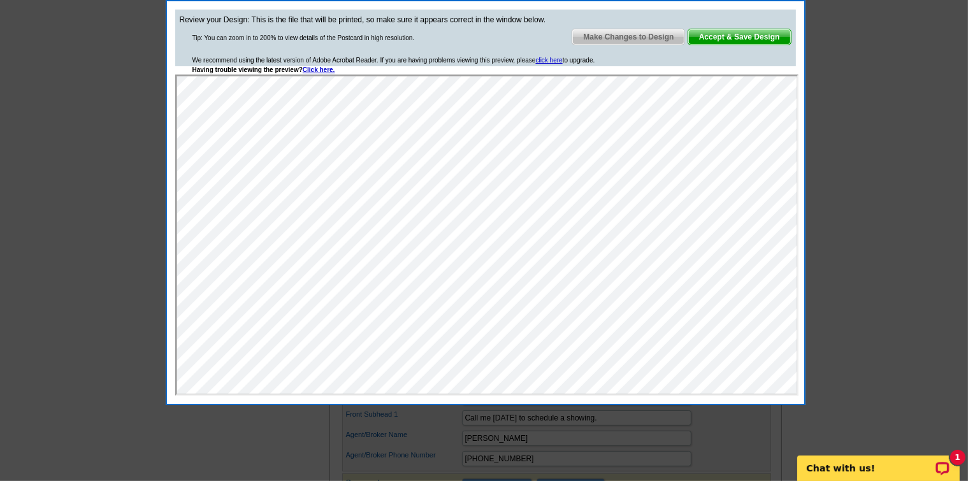
click at [879, 187] on div at bounding box center [484, 145] width 968 height 672
click at [717, 37] on span "Accept & Save Design" at bounding box center [739, 36] width 103 height 15
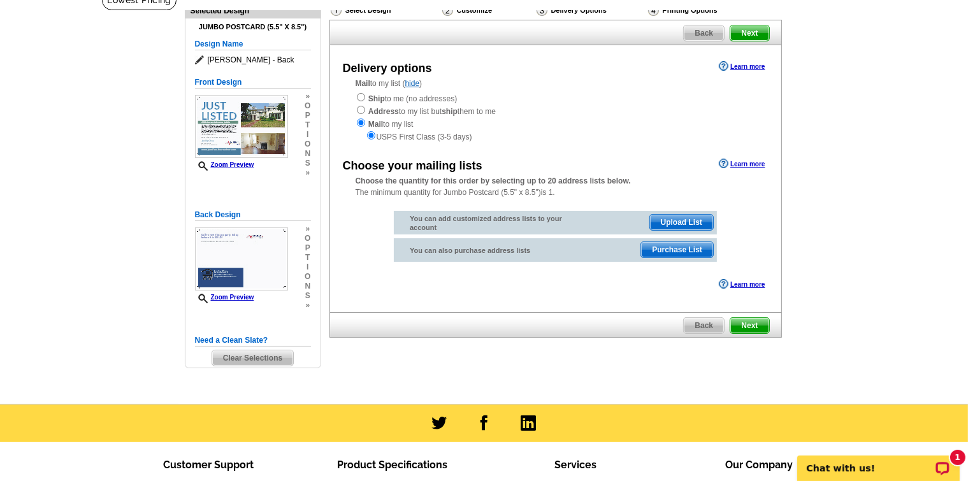
scroll to position [64, 0]
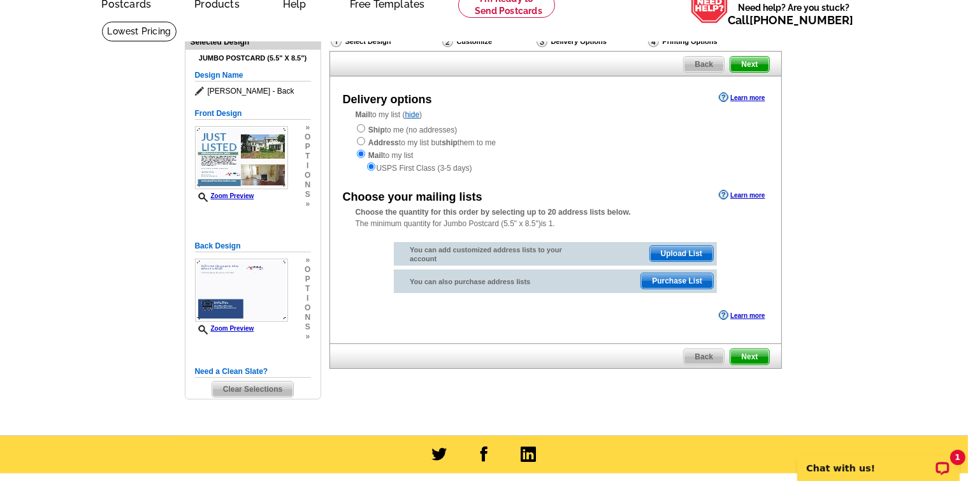
click at [563, 42] on div "Delivery Options" at bounding box center [591, 43] width 112 height 16
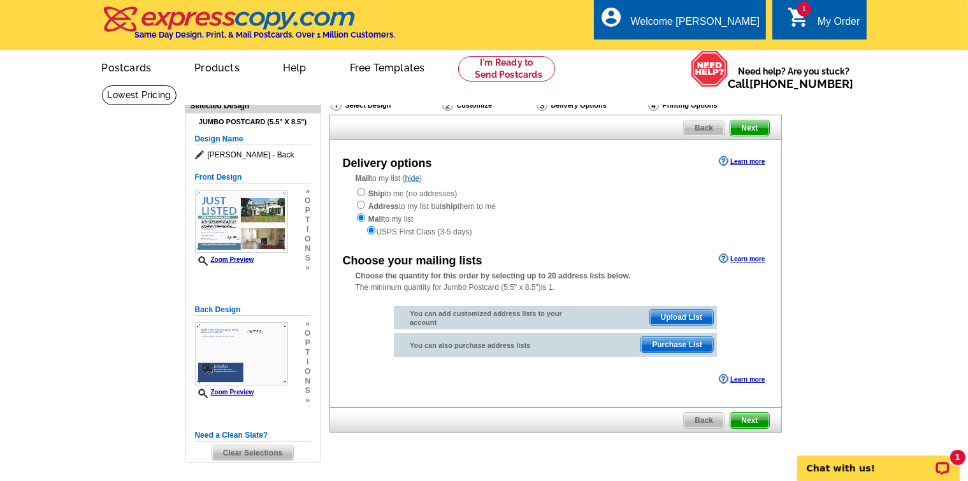
click at [675, 106] on div "Printing Options" at bounding box center [703, 105] width 113 height 13
click at [799, 365] on main "Need Help? call 800-260-5887, chat with support, or have our designers make som…" at bounding box center [484, 292] width 968 height 414
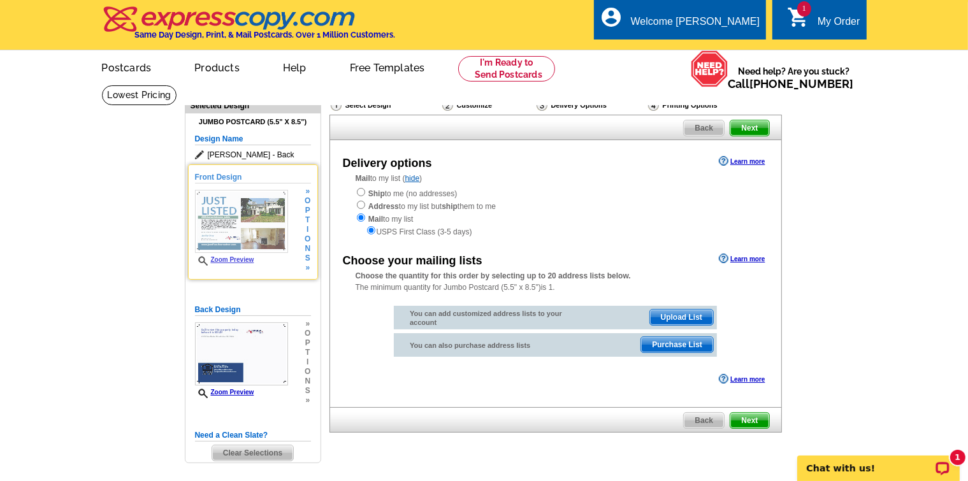
click at [308, 240] on span "o" at bounding box center [308, 239] width 6 height 10
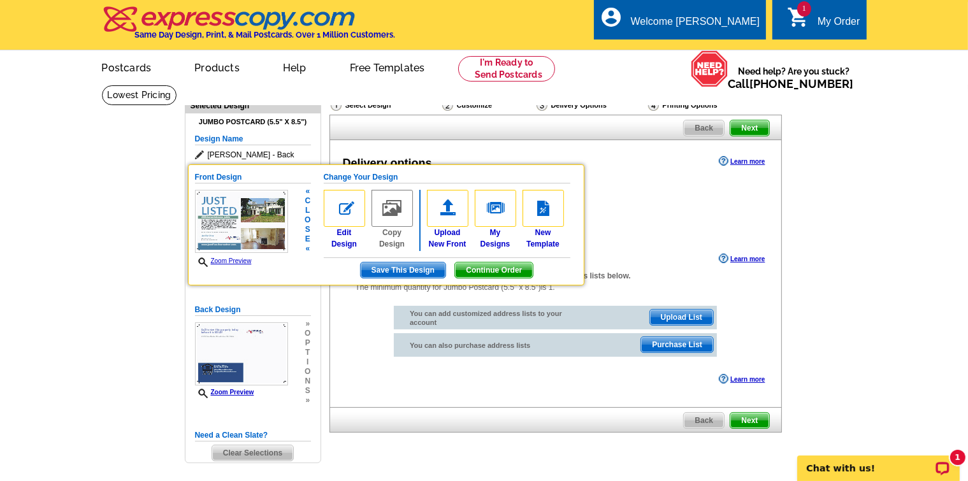
click at [97, 287] on main "Need Help? call 800-260-5887, chat with support, or have our designers make som…" at bounding box center [484, 292] width 968 height 414
click at [210, 231] on img at bounding box center [241, 221] width 93 height 63
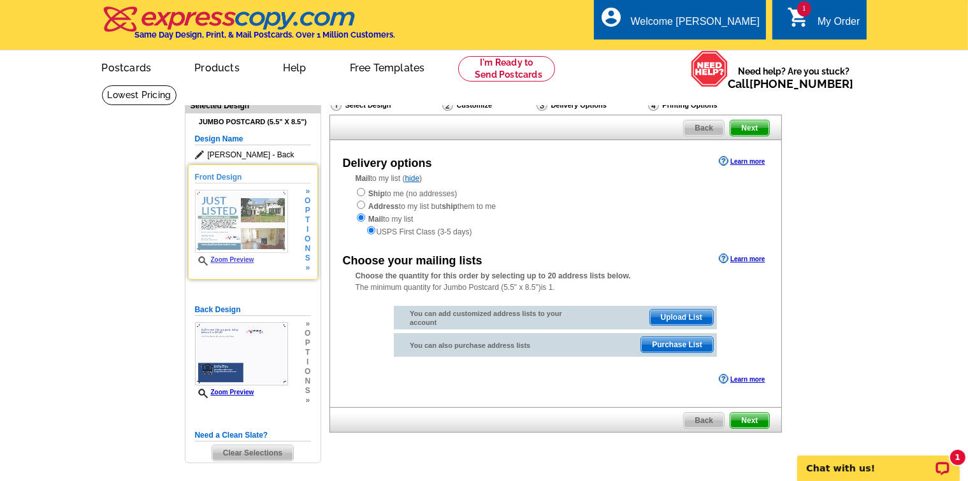
click at [224, 230] on img at bounding box center [241, 221] width 93 height 63
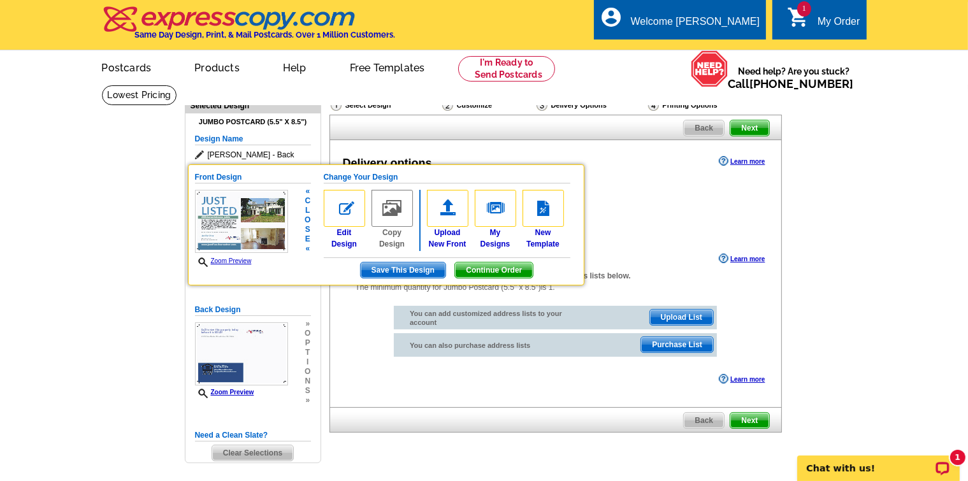
click at [224, 230] on img at bounding box center [241, 221] width 93 height 63
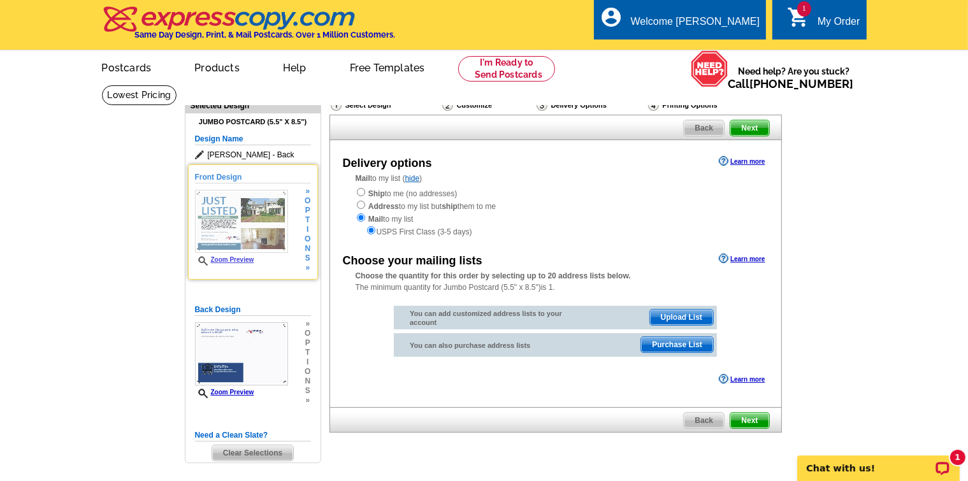
click at [224, 230] on img at bounding box center [241, 221] width 93 height 63
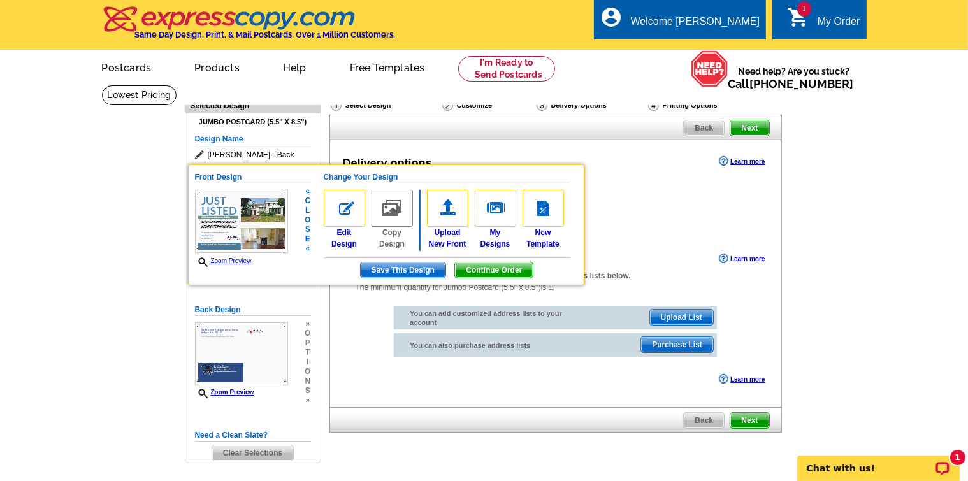
click at [217, 261] on link "Zoom Preview" at bounding box center [223, 260] width 57 height 7
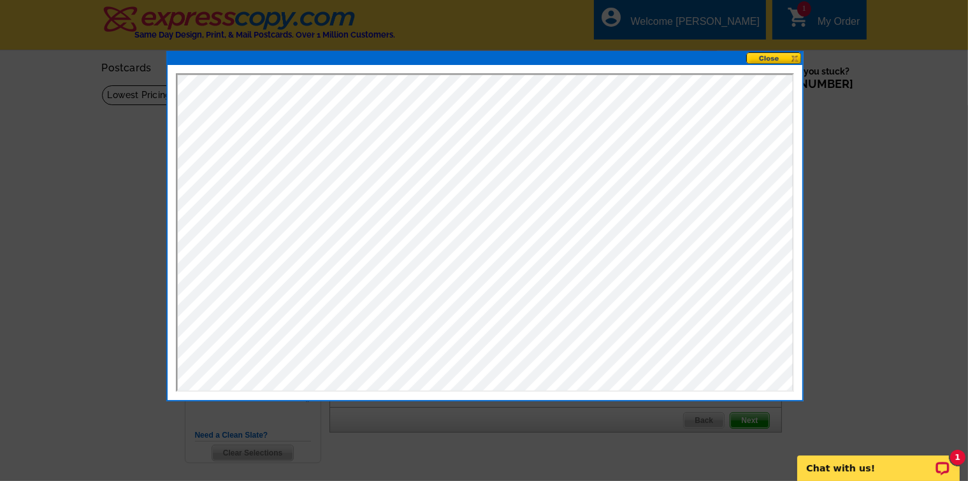
click at [775, 60] on button at bounding box center [774, 58] width 56 height 12
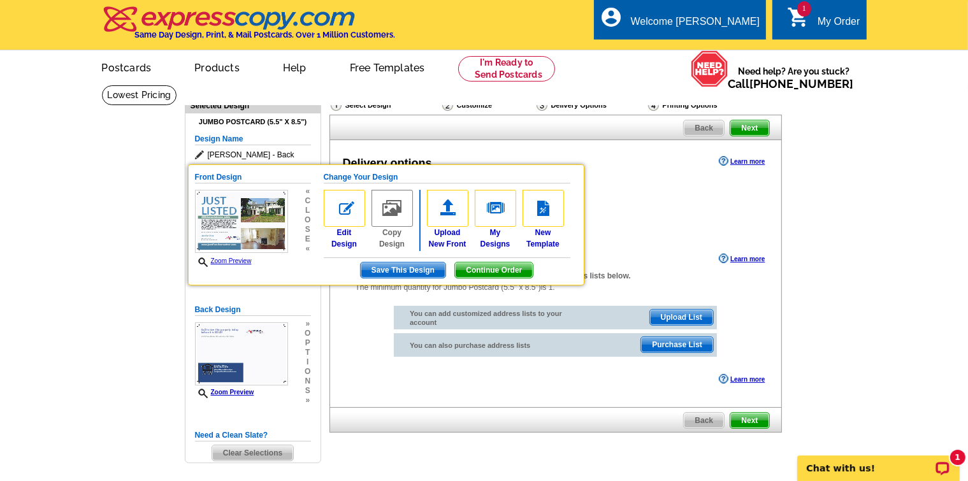
click at [853, 274] on main "Need Help? call 800-260-5887, chat with support, or have our designers make som…" at bounding box center [484, 292] width 968 height 414
click at [398, 270] on span "Save This Design" at bounding box center [403, 270] width 85 height 15
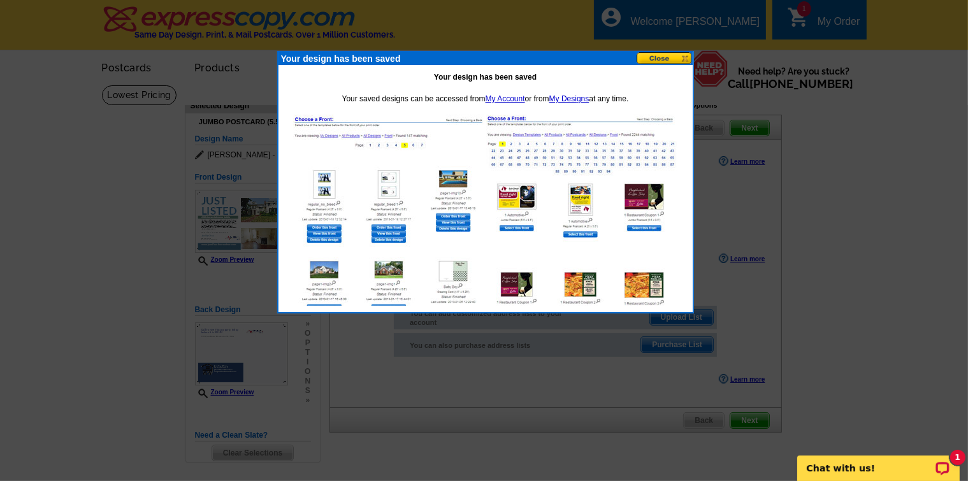
click at [677, 58] on button at bounding box center [665, 58] width 56 height 12
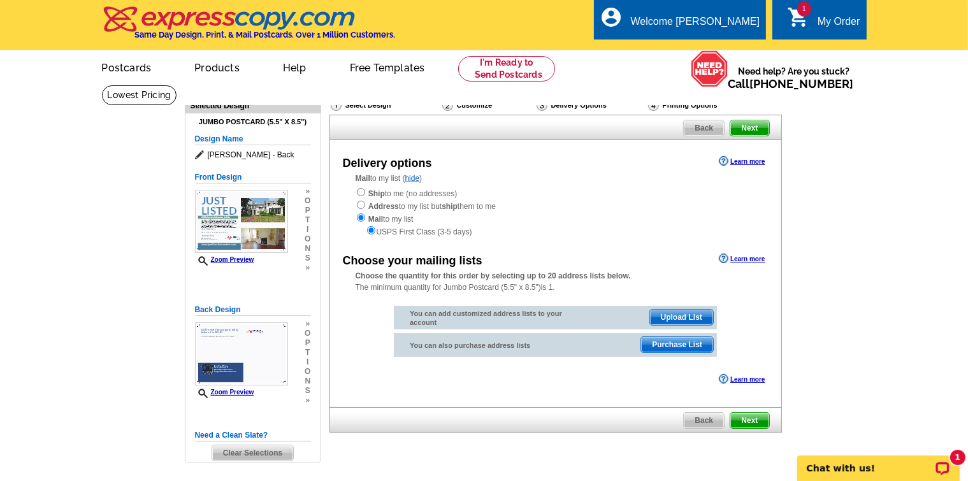
click at [904, 278] on main "Need Help? call 800-260-5887, chat with support, or have our designers make som…" at bounding box center [484, 292] width 968 height 414
